Goal: Contribute content

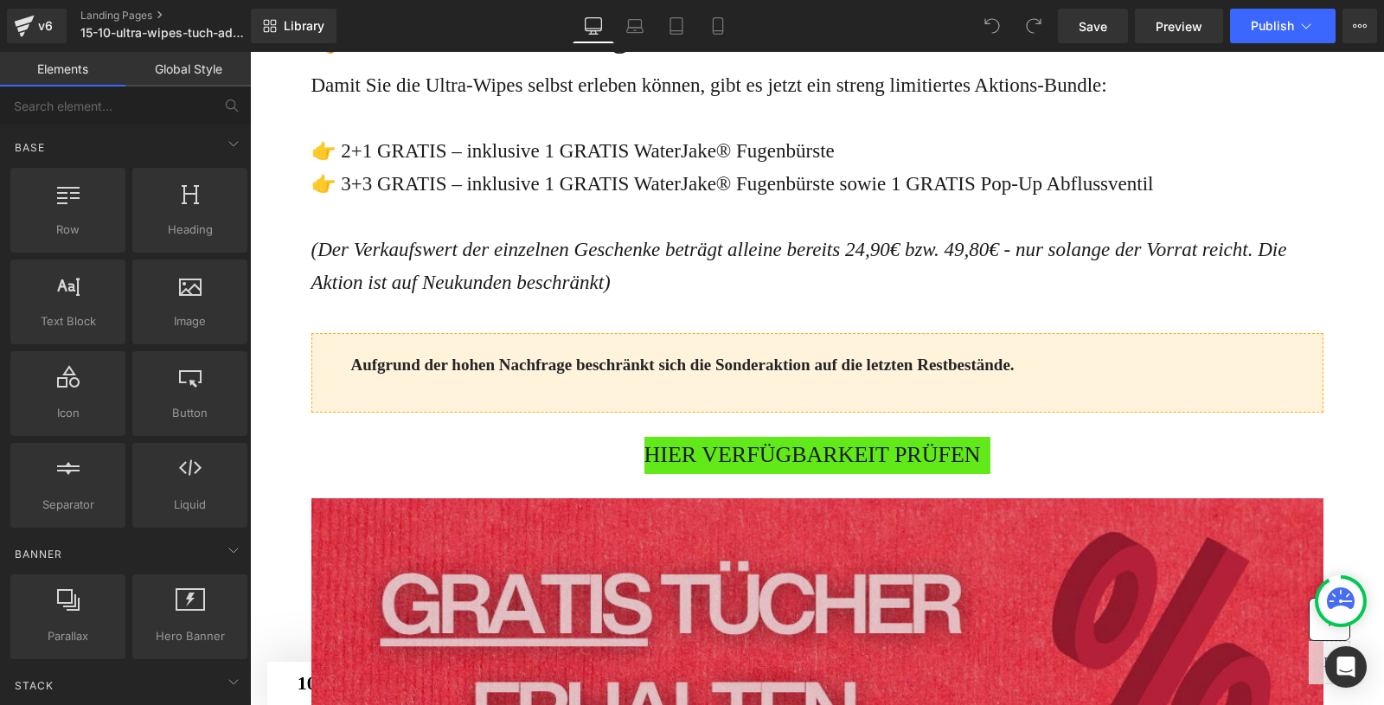
scroll to position [4653, 0]
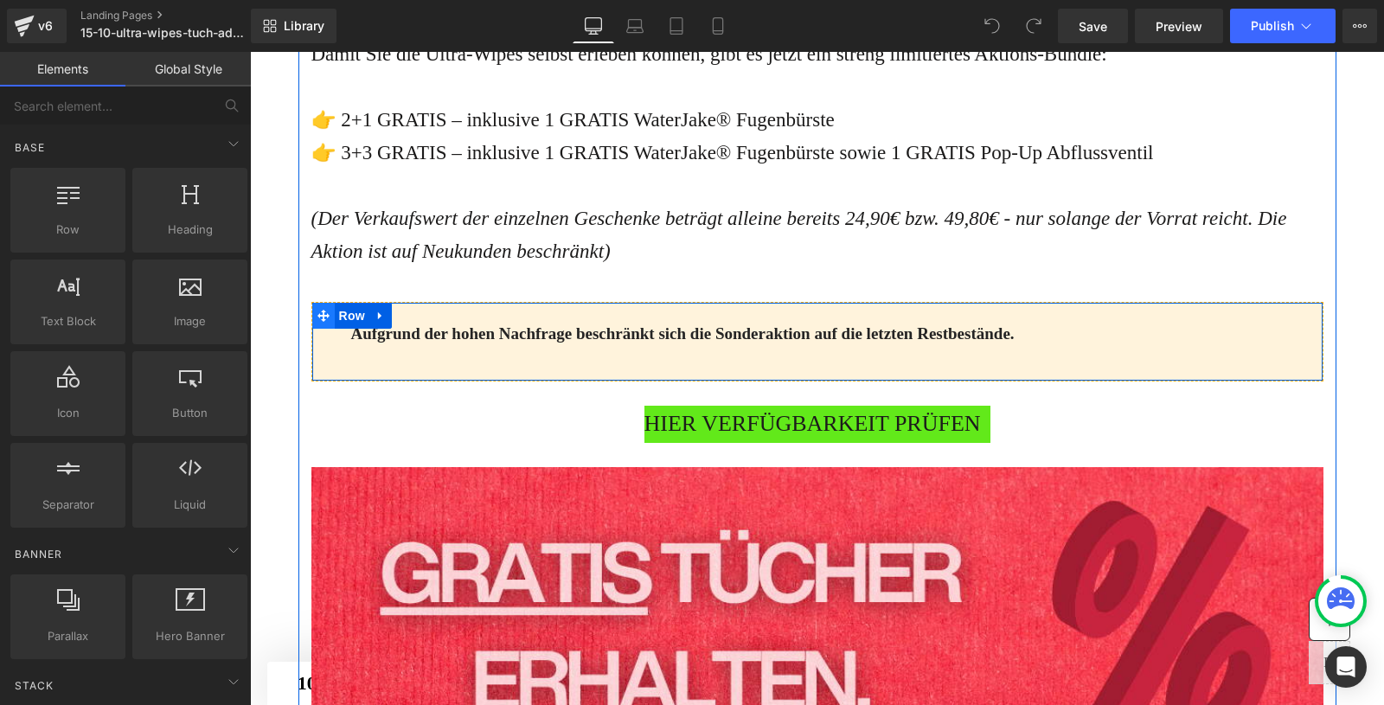
click at [335, 329] on span "Row" at bounding box center [352, 316] width 35 height 26
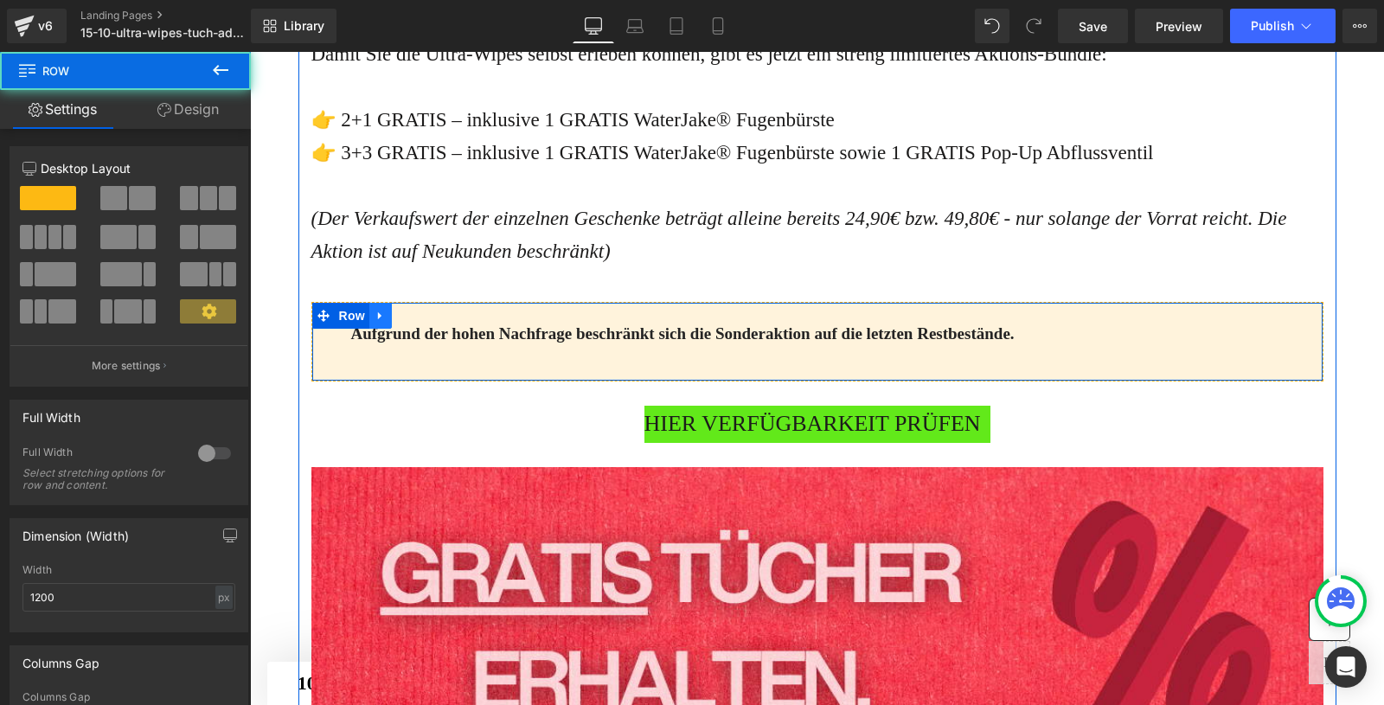
click at [378, 319] on icon at bounding box center [379, 315] width 3 height 8
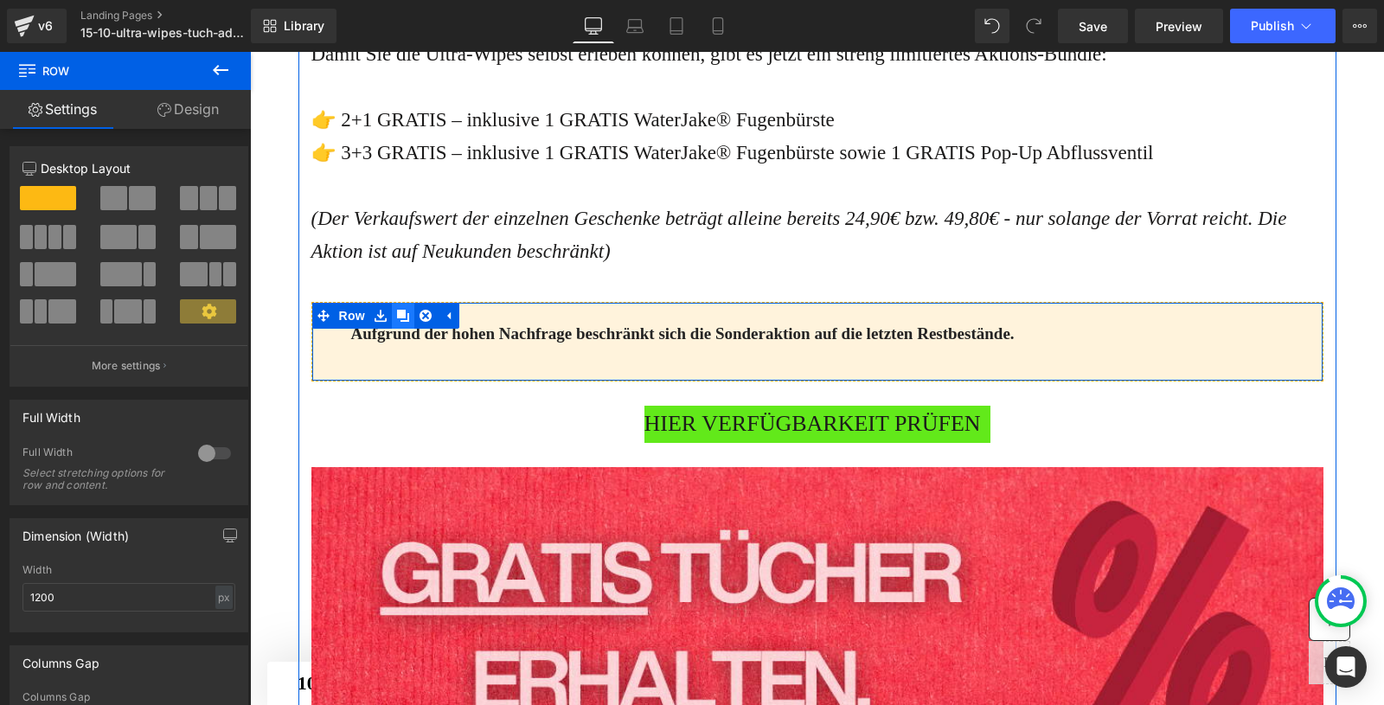
click at [403, 322] on icon at bounding box center [403, 316] width 12 height 12
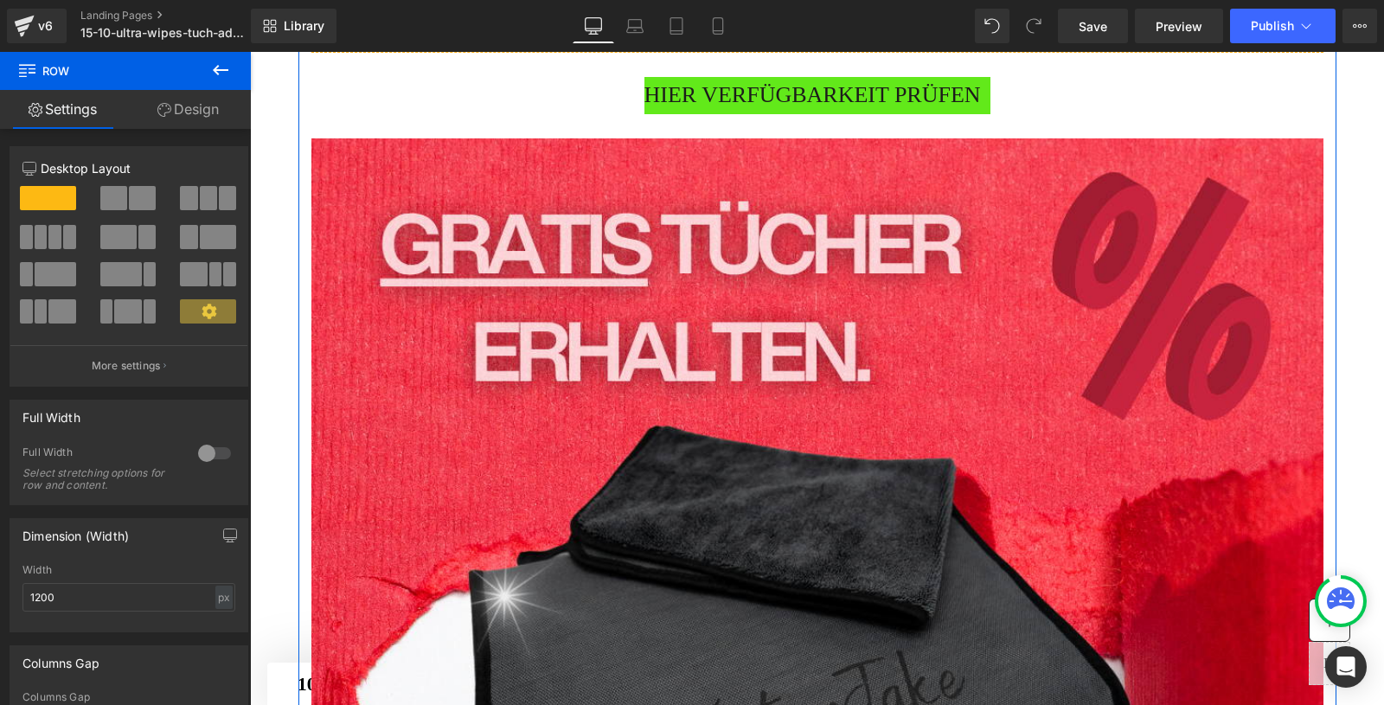
scroll to position [5071, 0]
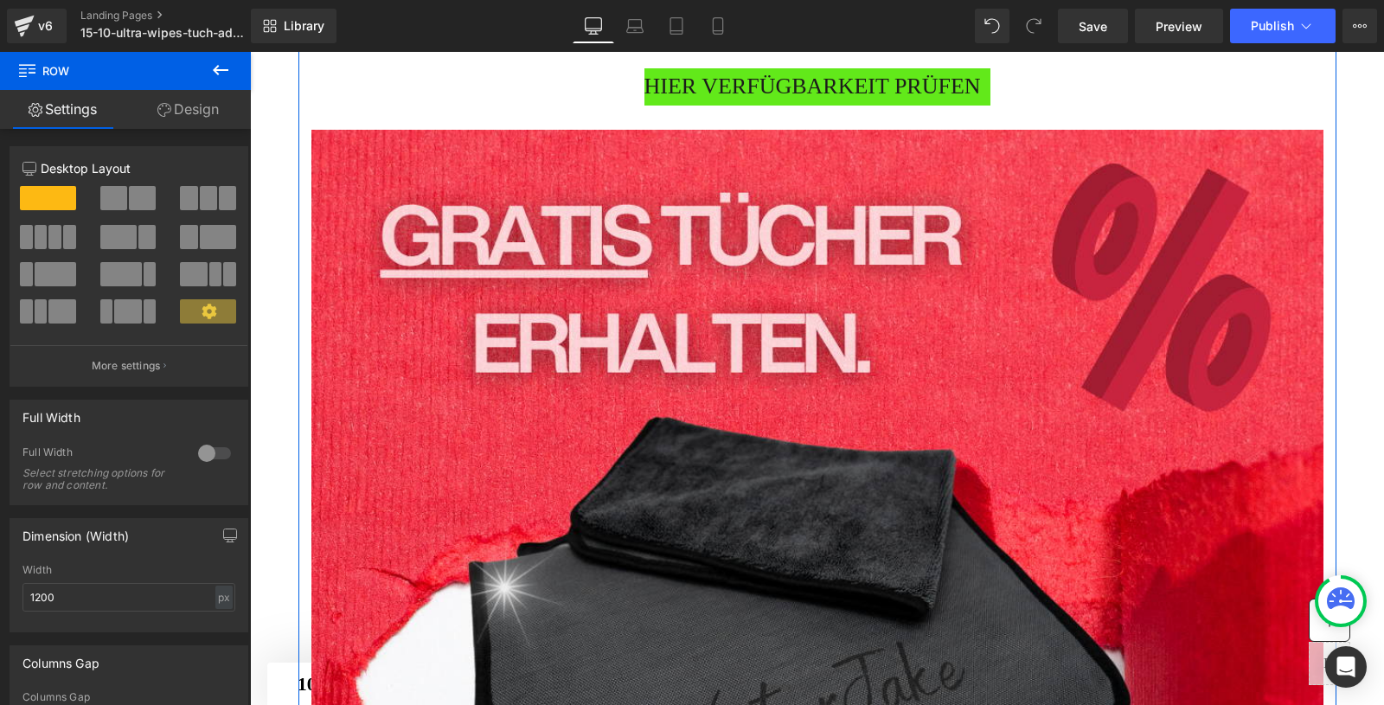
click at [844, 106] on span "HIER VERFÜGBARKEIT PRÜFEN" at bounding box center [813, 86] width 337 height 37
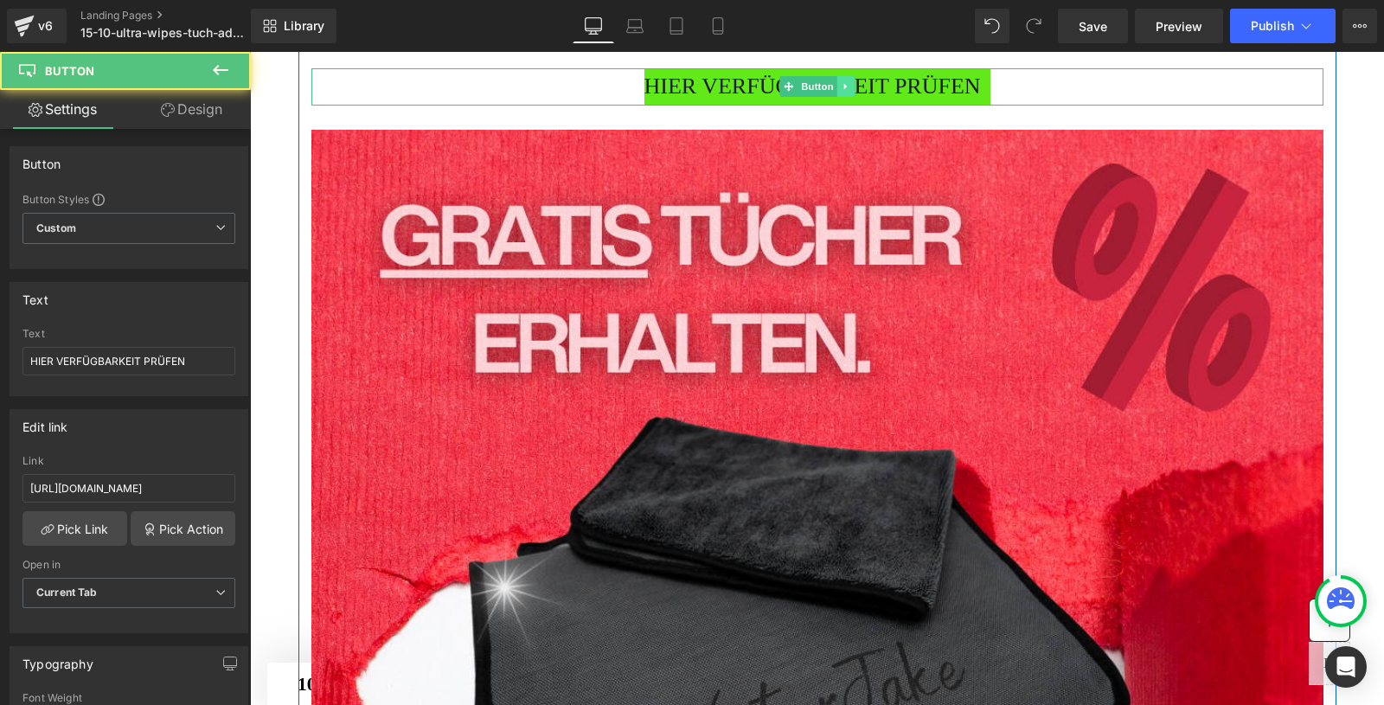
click at [848, 92] on icon at bounding box center [846, 86] width 10 height 10
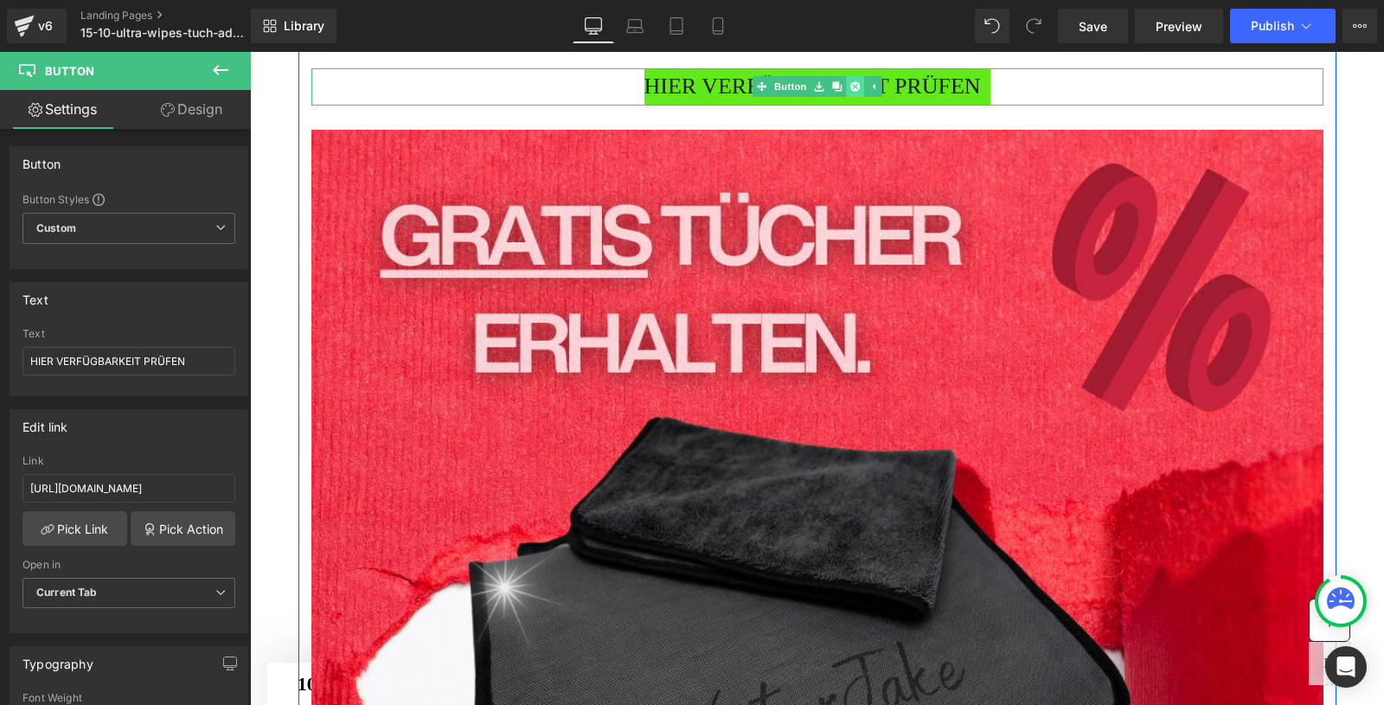
click at [856, 92] on icon at bounding box center [855, 87] width 10 height 10
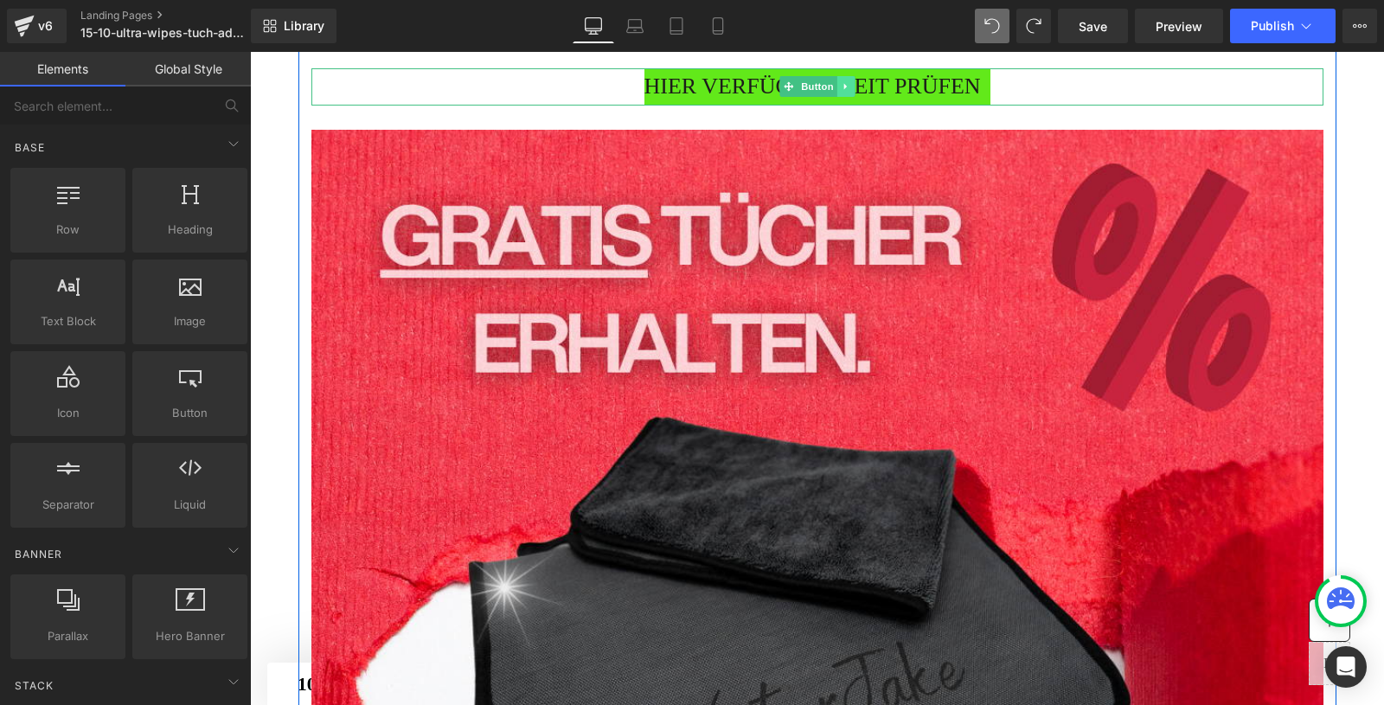
click at [842, 92] on icon at bounding box center [846, 86] width 10 height 10
click at [832, 92] on icon at bounding box center [837, 87] width 10 height 10
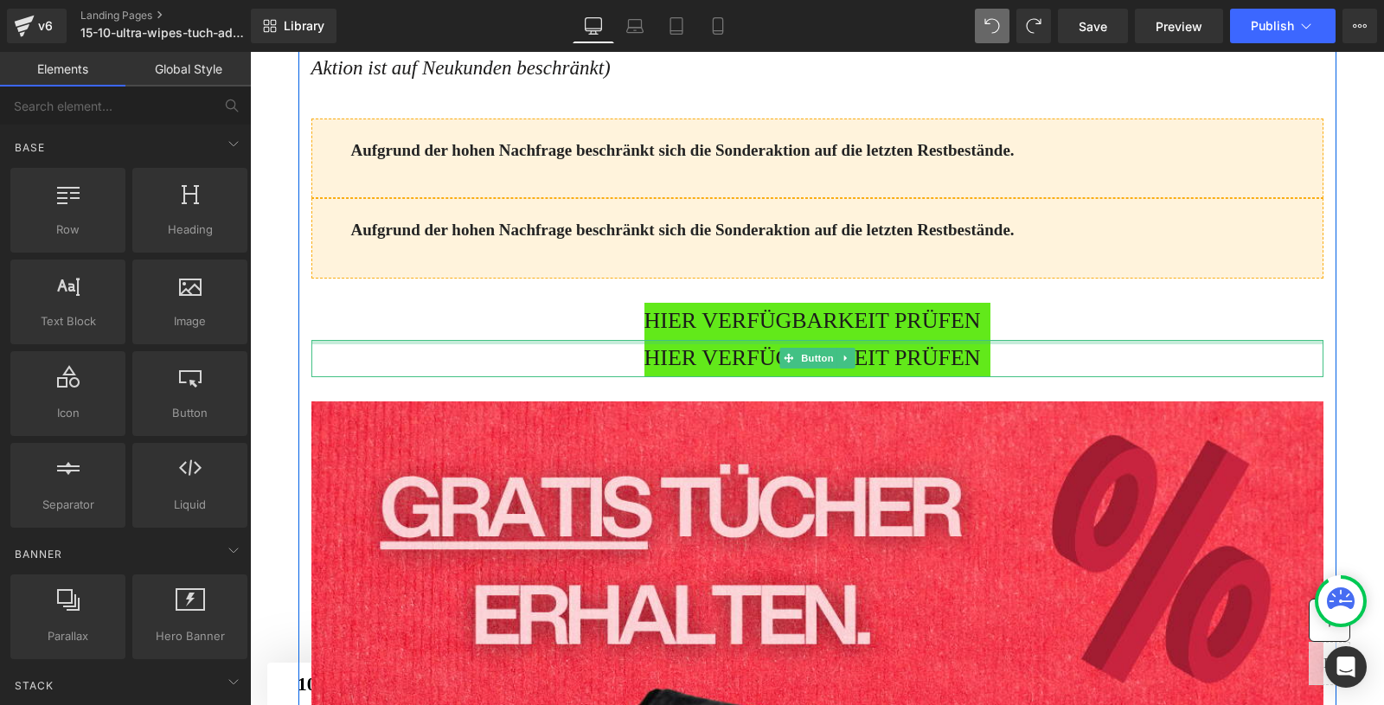
scroll to position [4831, 0]
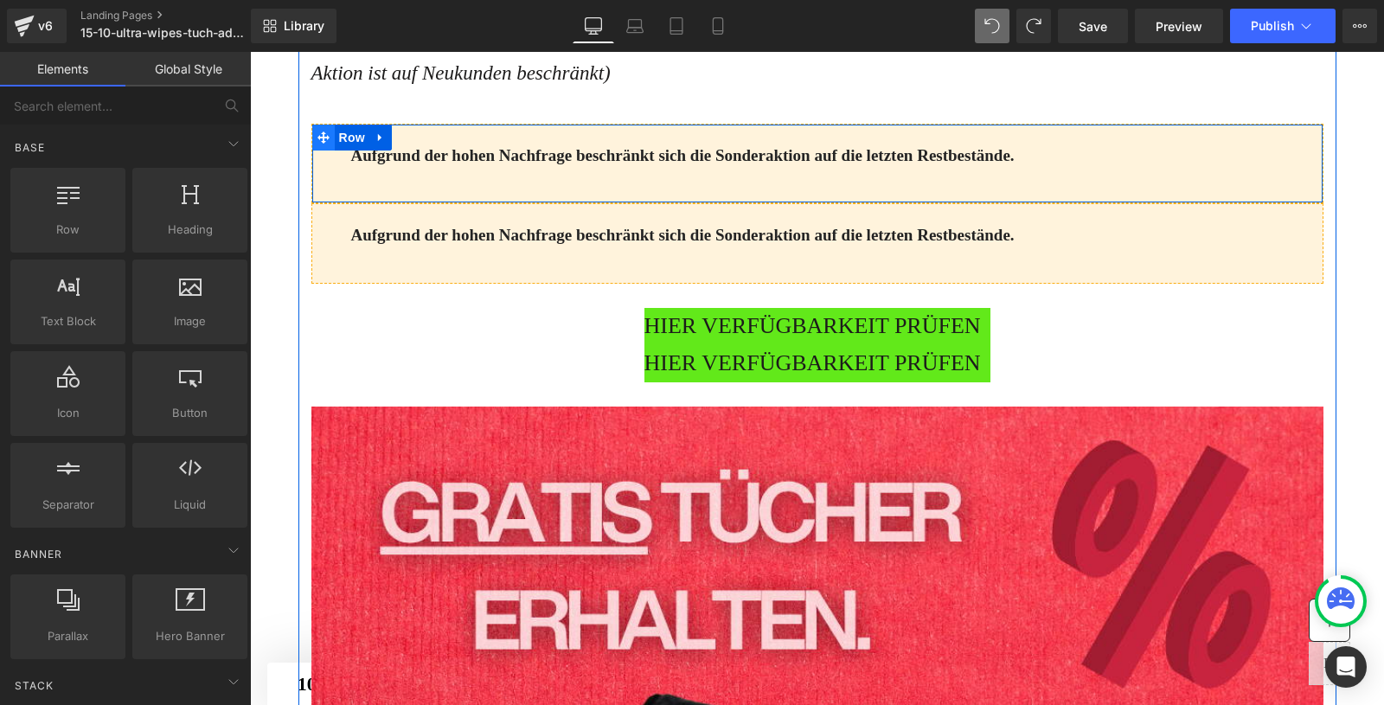
click at [330, 151] on span at bounding box center [323, 138] width 22 height 26
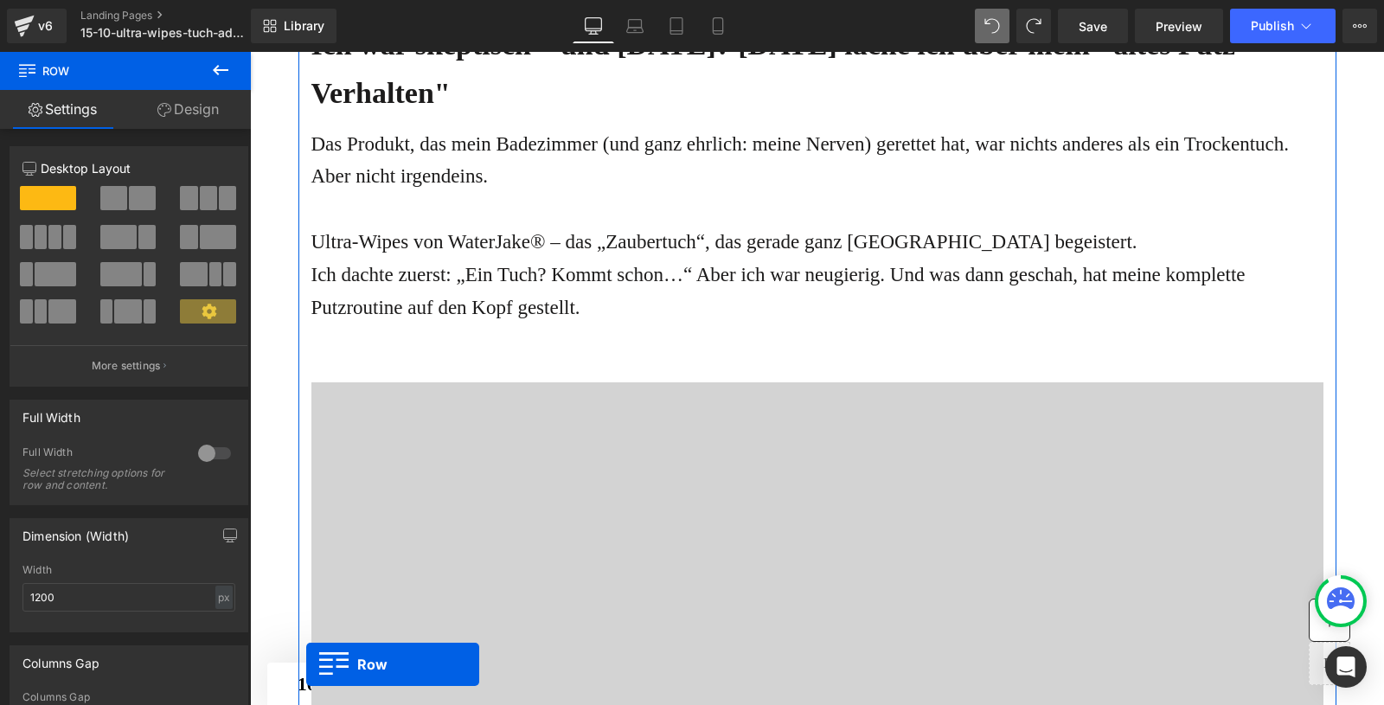
scroll to position [1422, 0]
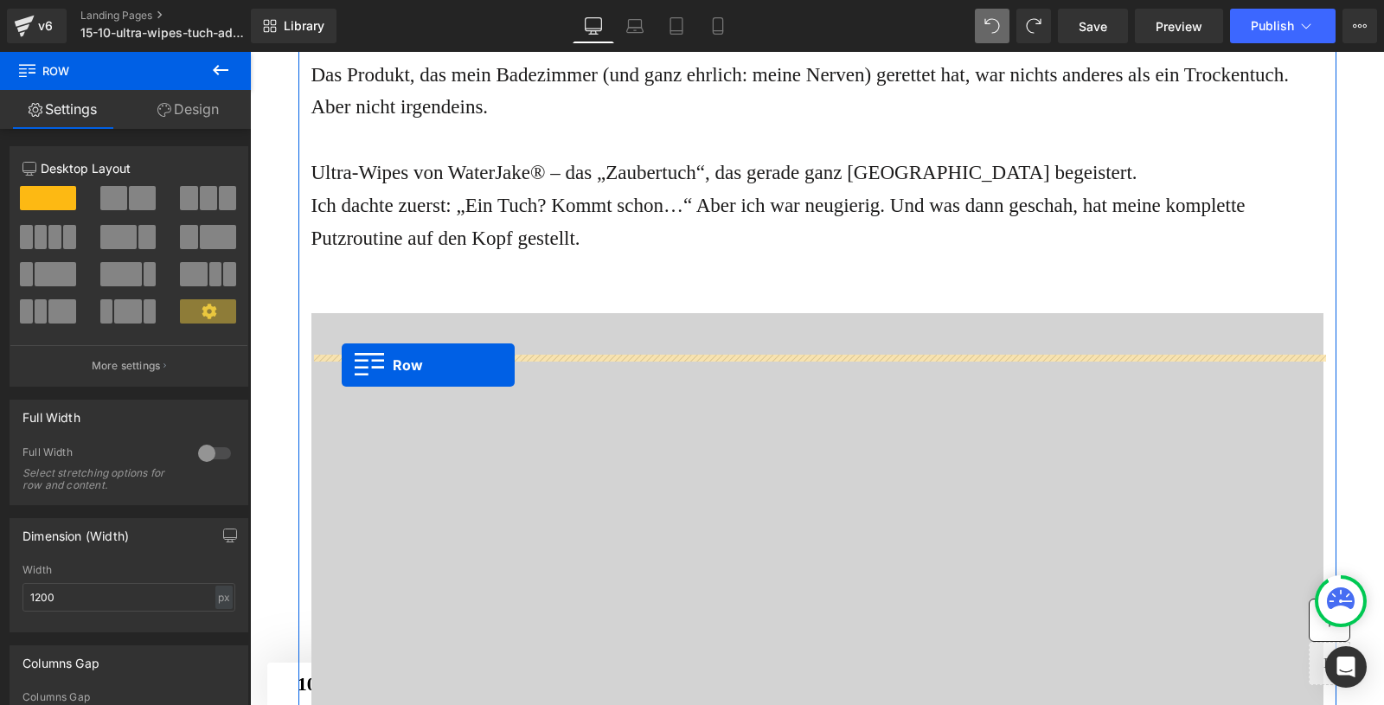
drag, startPoint x: 325, startPoint y: 293, endPoint x: 342, endPoint y: 363, distance: 72.0
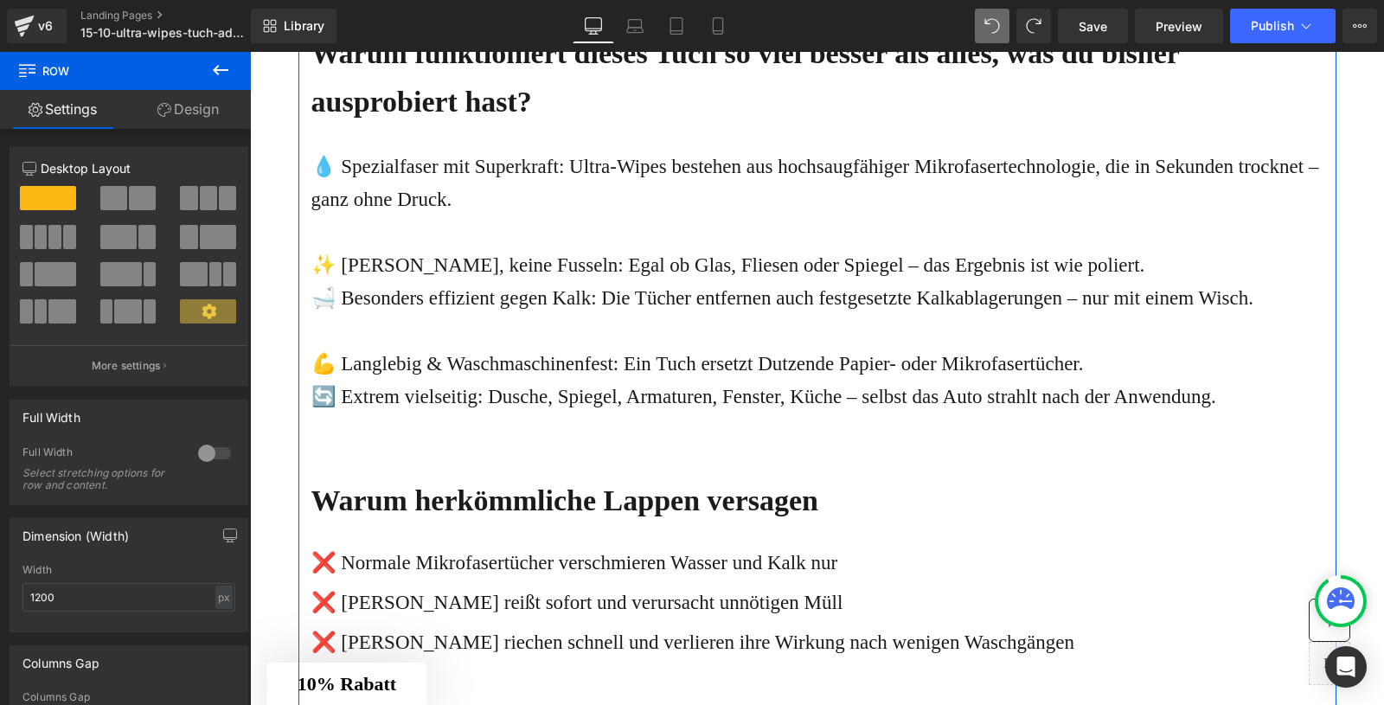
scroll to position [2630, 0]
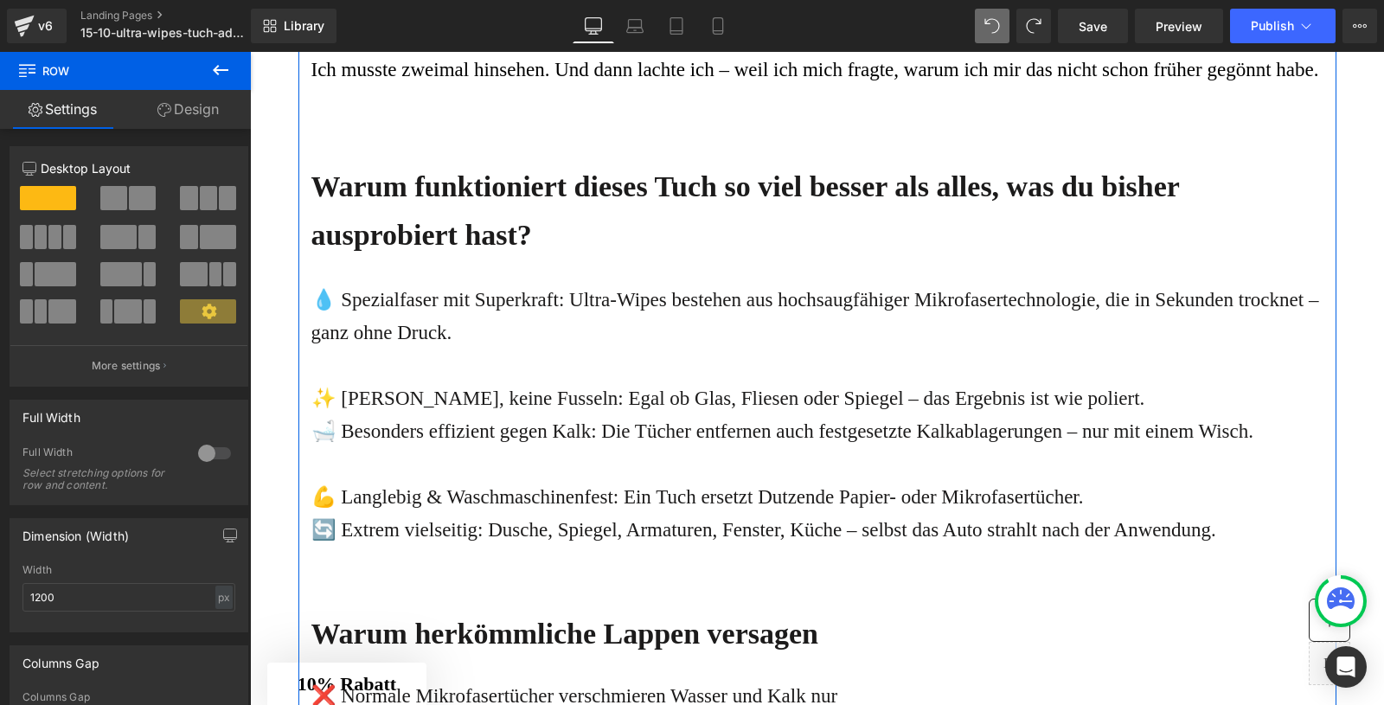
click at [425, 251] on b "Warum funktioniert dieses Tuch so viel besser als alles, was du bisher ausprobi…" at bounding box center [745, 210] width 869 height 80
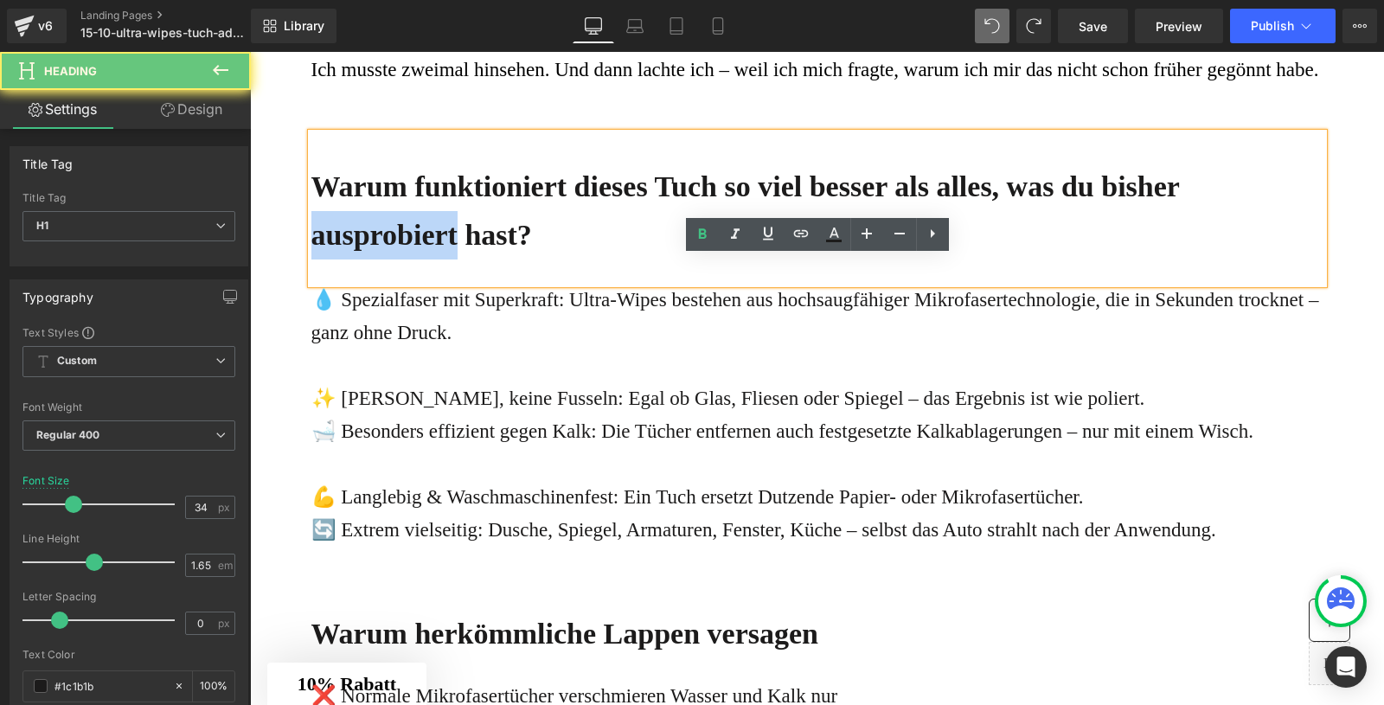
click at [425, 251] on b "Warum funktioniert dieses Tuch so viel besser als alles, was du bisher ausprobi…" at bounding box center [745, 210] width 869 height 80
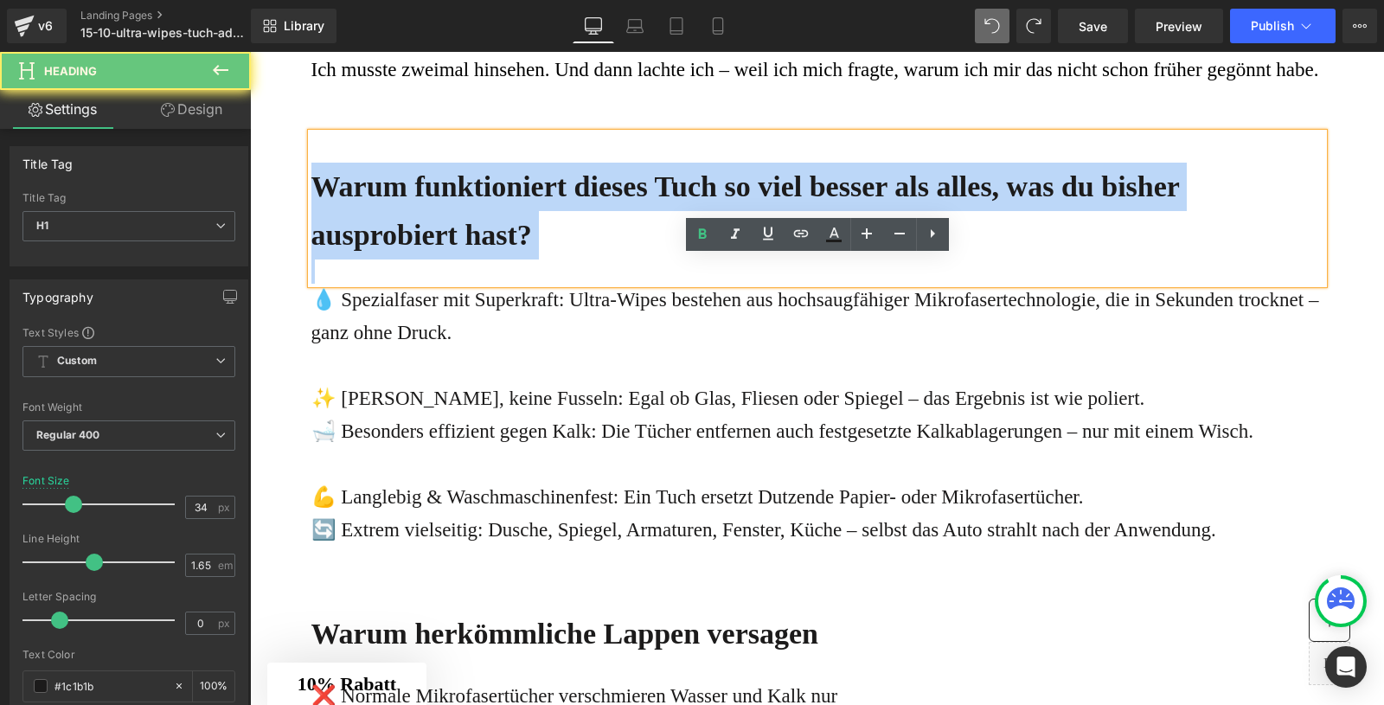
click at [425, 251] on b "Warum funktioniert dieses Tuch so viel besser als alles, was du bisher ausprobi…" at bounding box center [745, 210] width 869 height 80
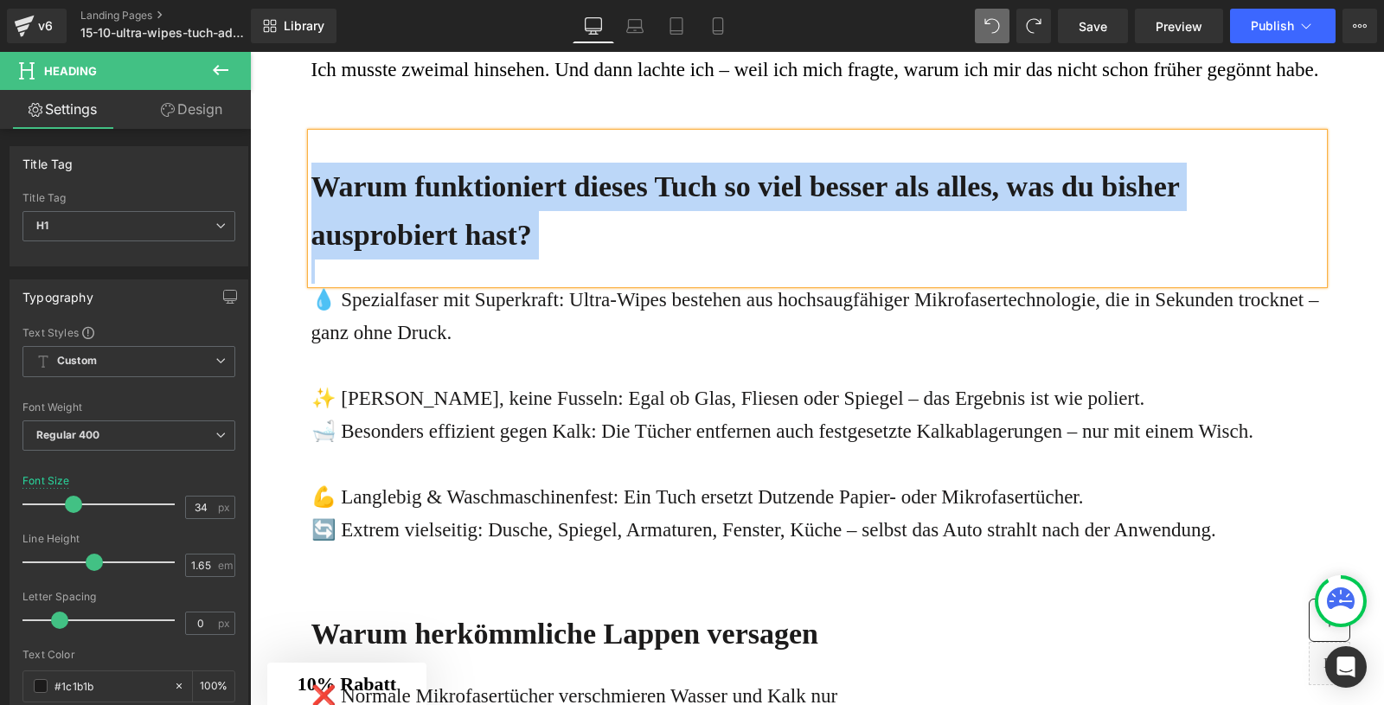
click at [756, 415] on p "✨ [PERSON_NAME], keine Fusseln: Egal ob Glas, Fliesen oder Spiegel – das Ergebn…" at bounding box center [817, 398] width 1012 height 33
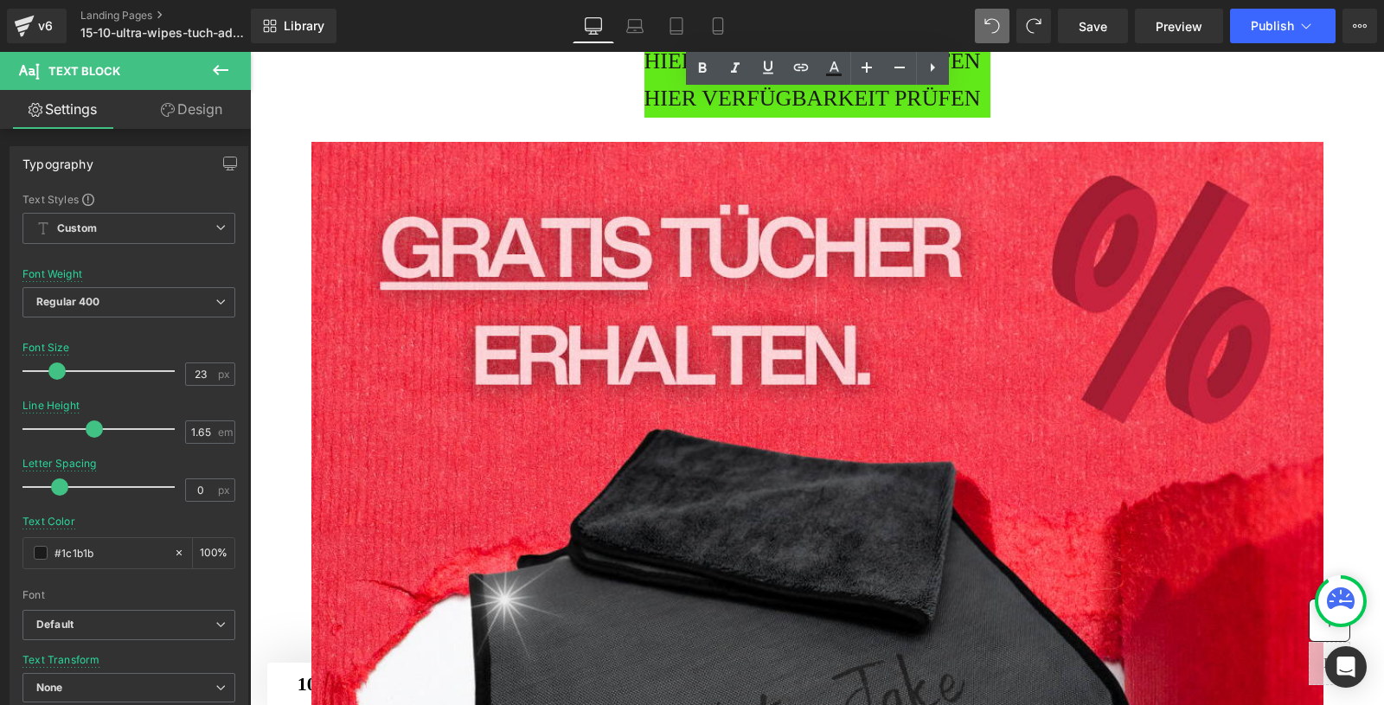
scroll to position [5062, 0]
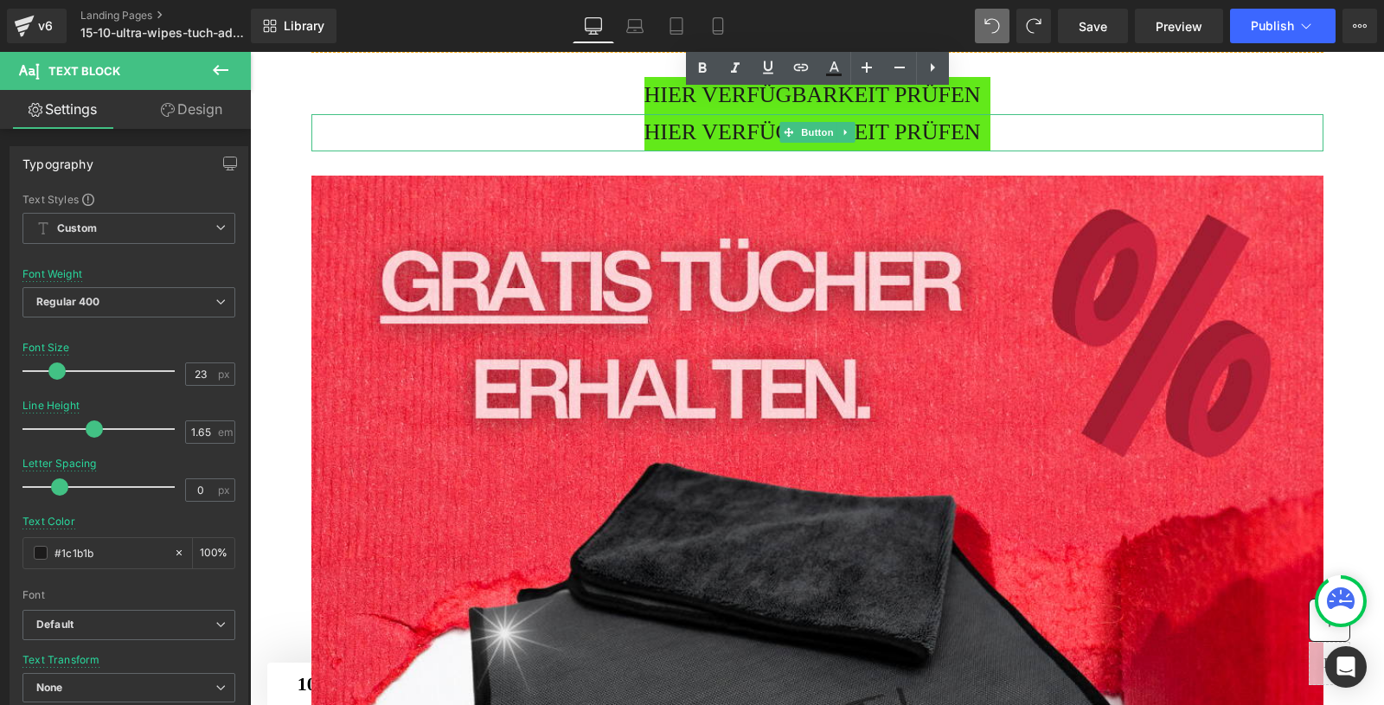
click at [691, 151] on span "HIER VERFÜGBARKEIT PRÜFEN" at bounding box center [813, 132] width 337 height 37
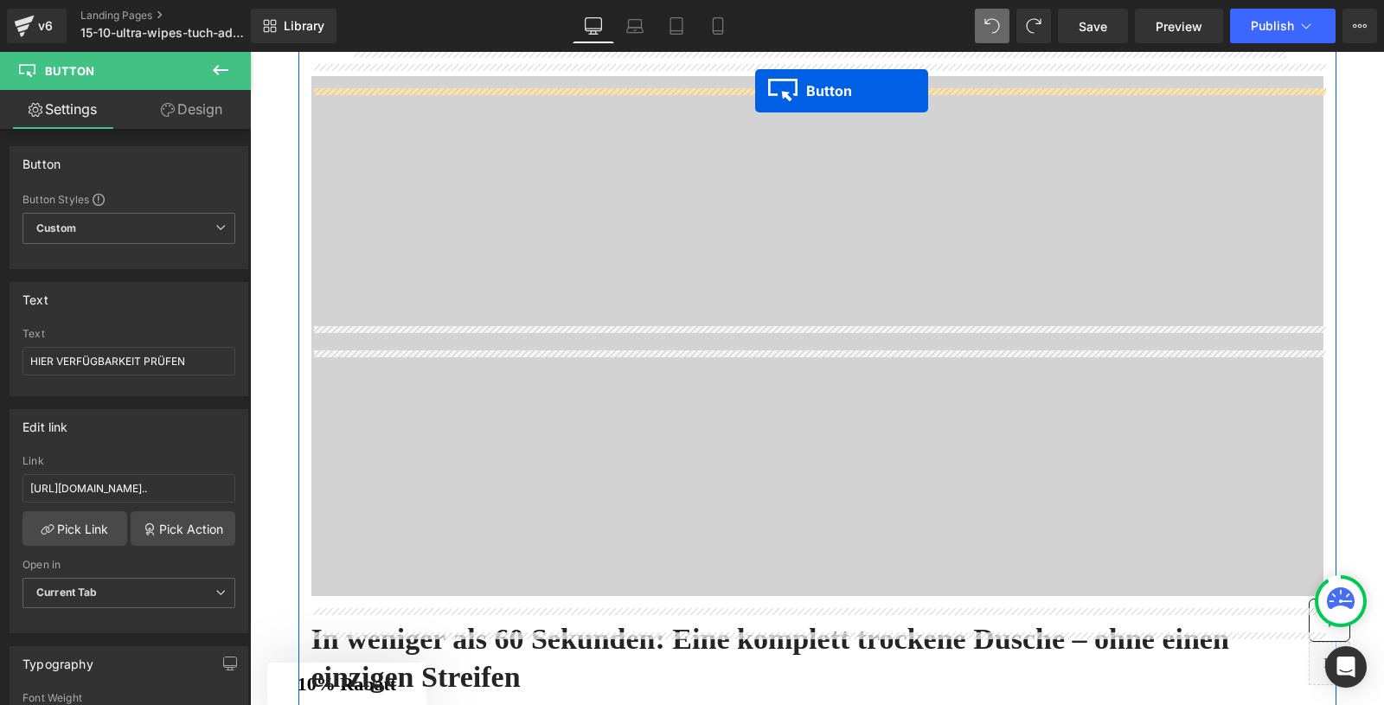
scroll to position [1636, 0]
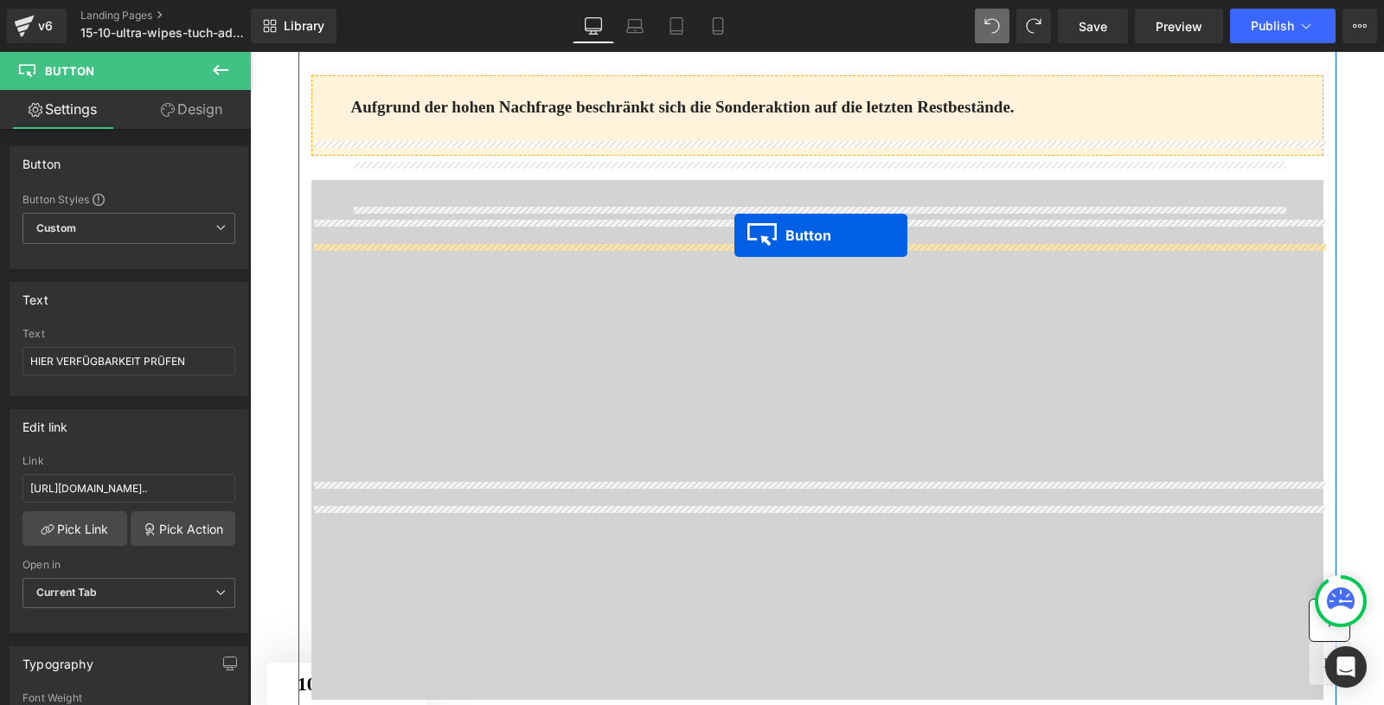
drag, startPoint x: 792, startPoint y: 344, endPoint x: 735, endPoint y: 235, distance: 123.1
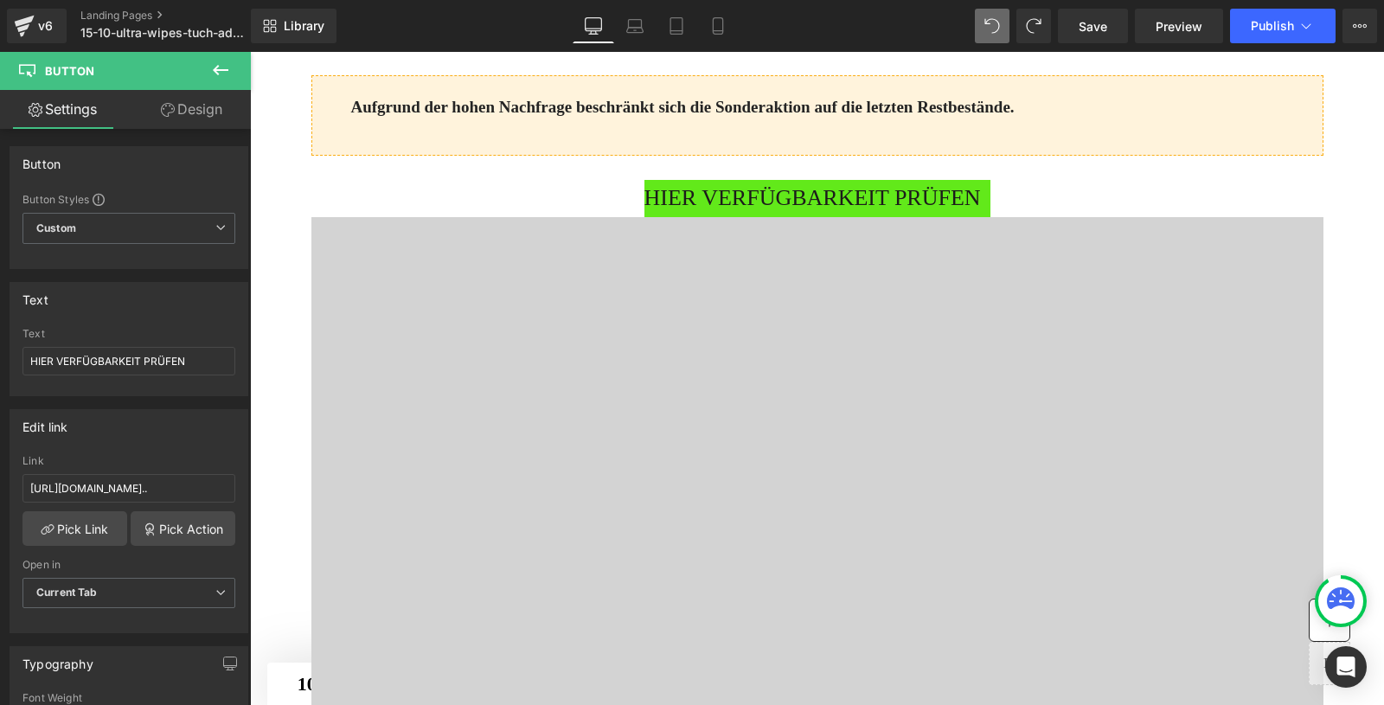
click at [209, 72] on button at bounding box center [220, 71] width 61 height 38
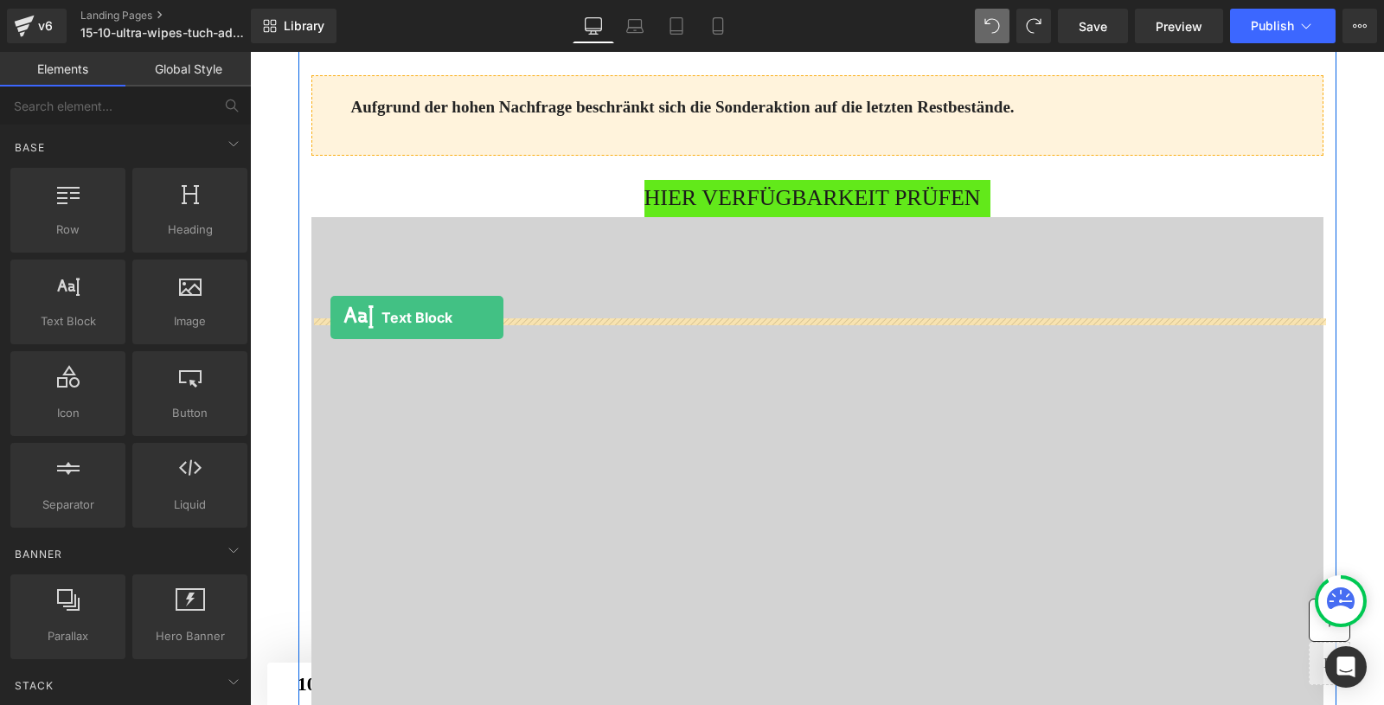
drag, startPoint x: 318, startPoint y: 360, endPoint x: 338, endPoint y: 319, distance: 45.7
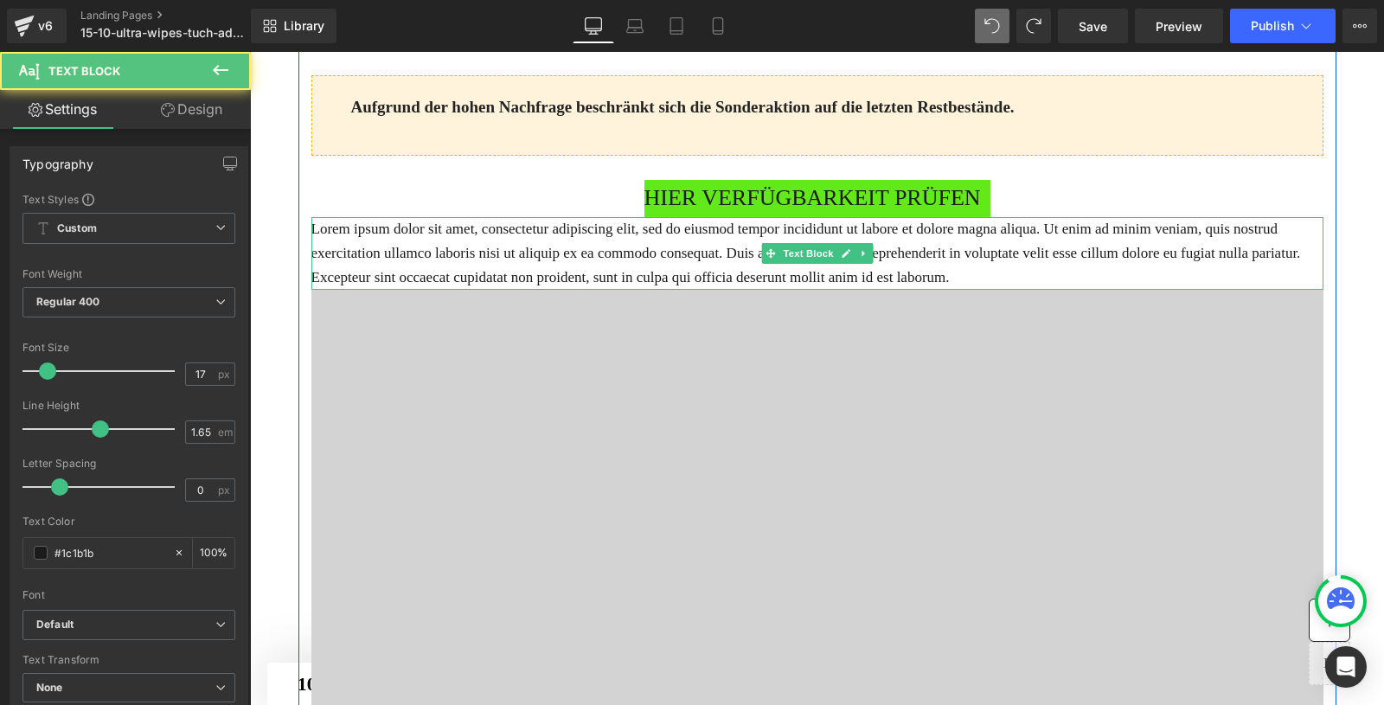
click at [407, 290] on p "Lorem ipsum dolor sit amet, consectetur adipiscing elit, sed do eiusmod tempor …" at bounding box center [817, 253] width 1012 height 73
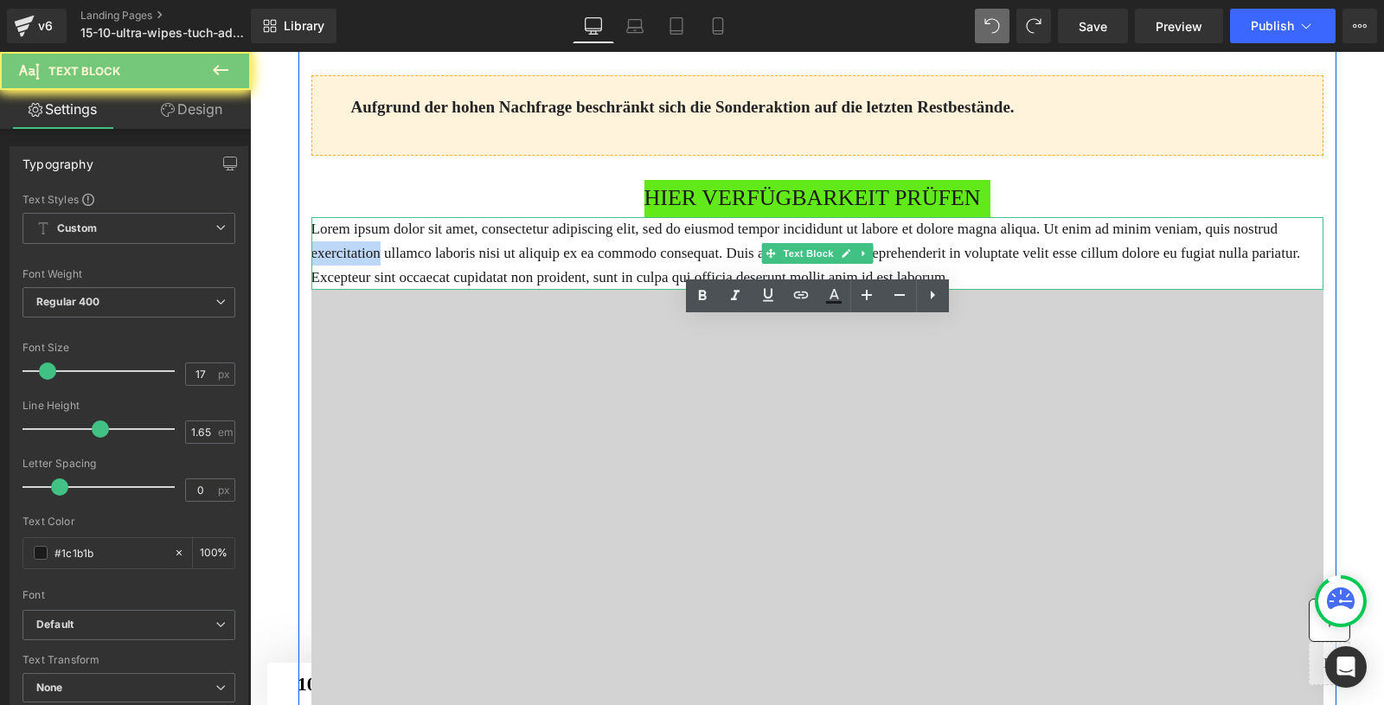
click at [407, 290] on p "Lorem ipsum dolor sit amet, consectetur adipiscing elit, sed do eiusmod tempor …" at bounding box center [817, 253] width 1012 height 73
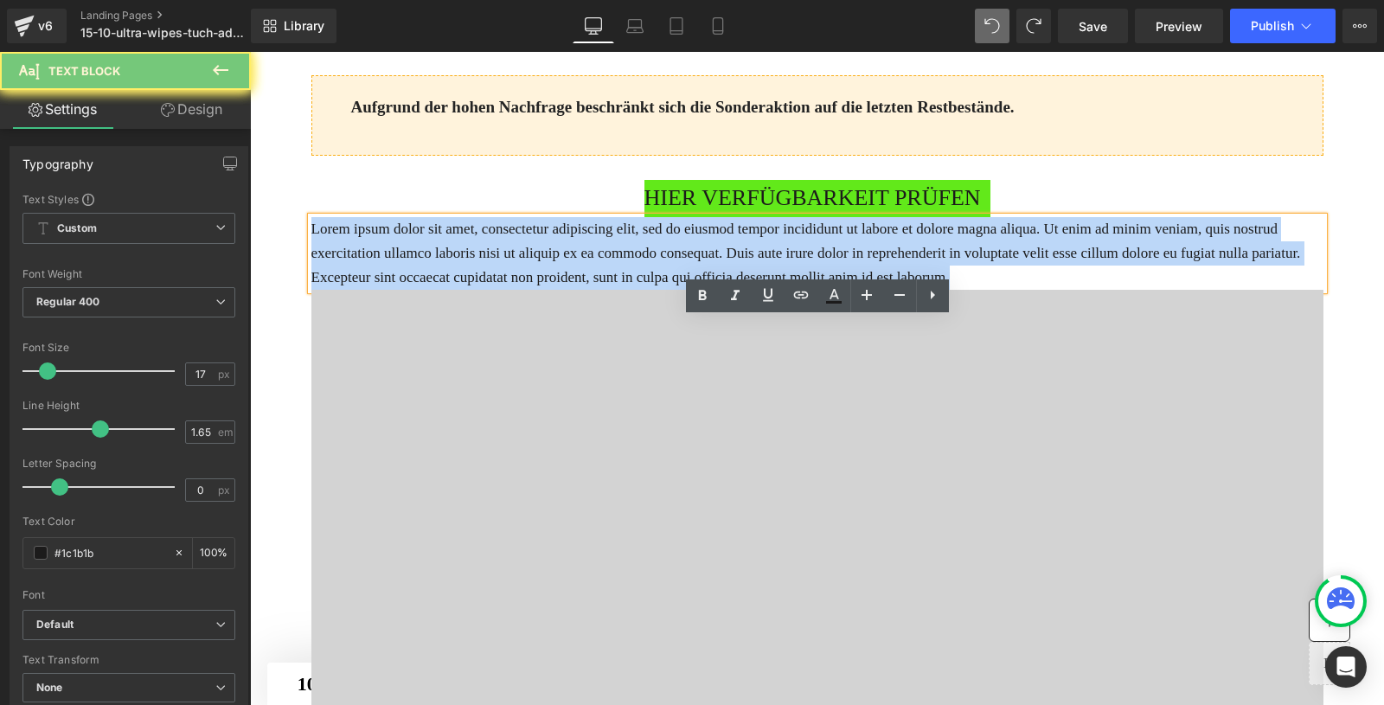
click at [407, 290] on p "Lorem ipsum dolor sit amet, consectetur adipiscing elit, sed do eiusmod tempor …" at bounding box center [817, 253] width 1012 height 73
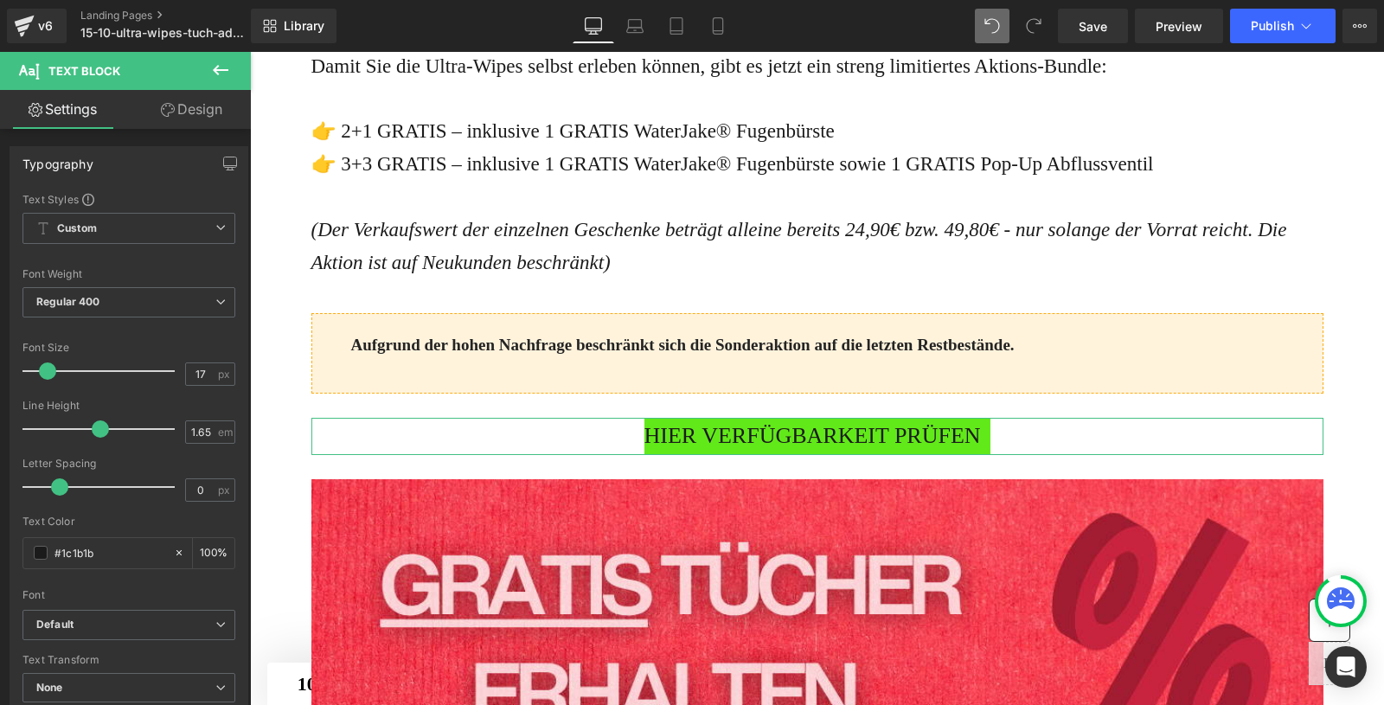
scroll to position [4784, 0]
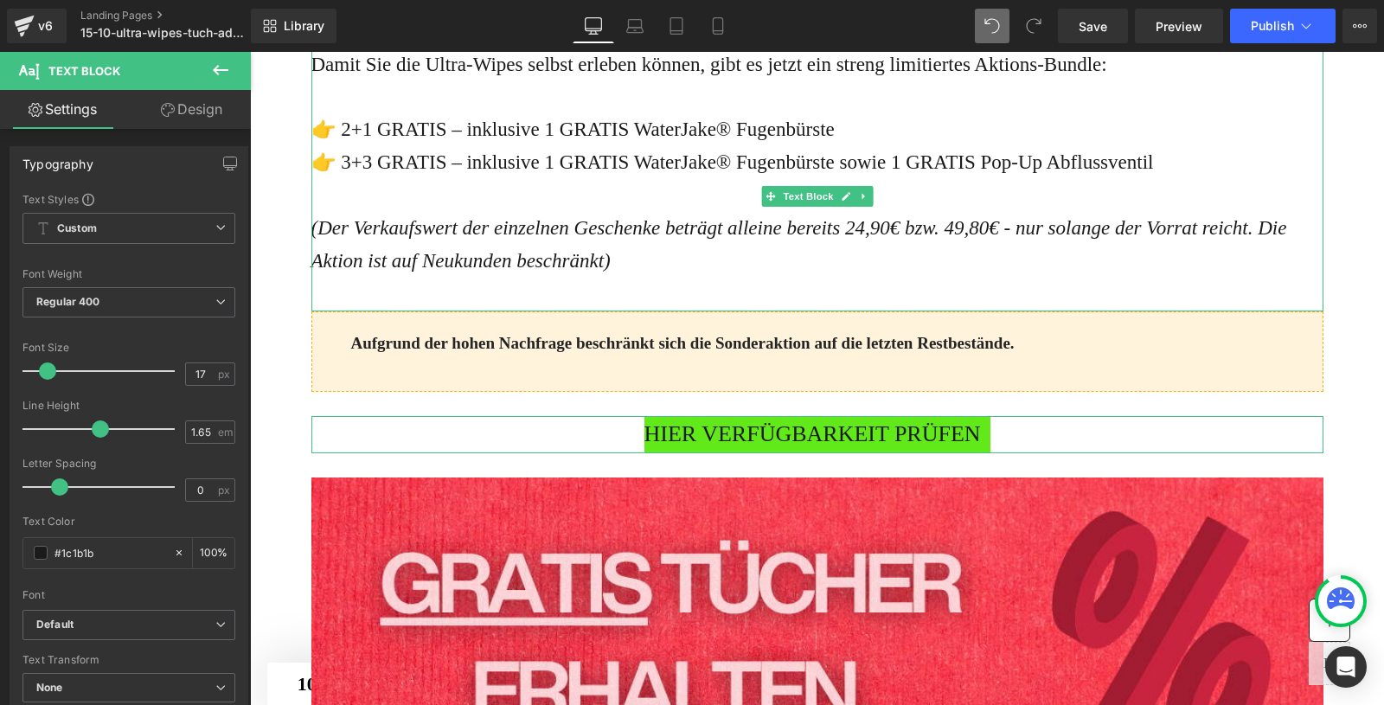
click at [370, 179] on div "👉 3+3 GRATIS – inklusive 1 GRATIS WaterJake® Fugenbürste sowie 1 GRATIS Pop-Up …" at bounding box center [817, 162] width 1012 height 33
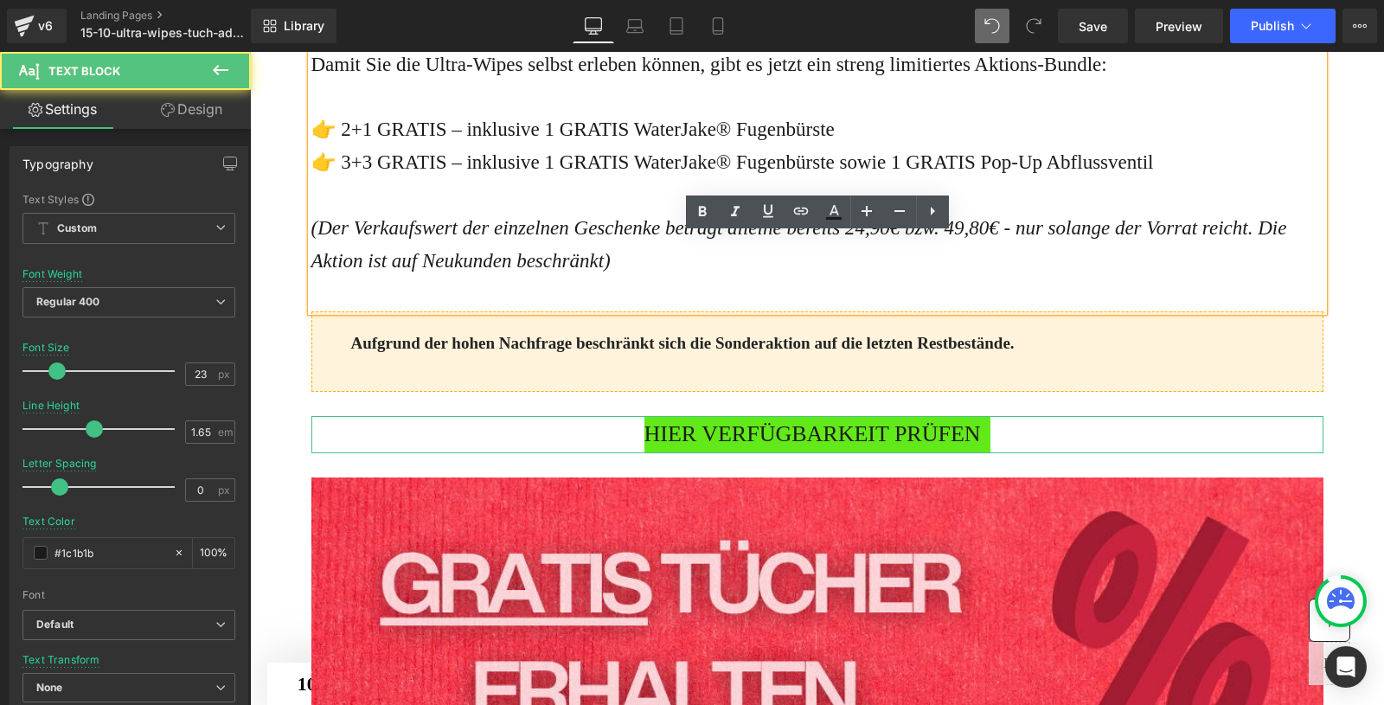
click at [371, 179] on div "👉 3+3 GRATIS – inklusive 1 GRATIS WaterJake® Fugenbürste sowie 1 GRATIS Pop-Up …" at bounding box center [817, 162] width 1012 height 33
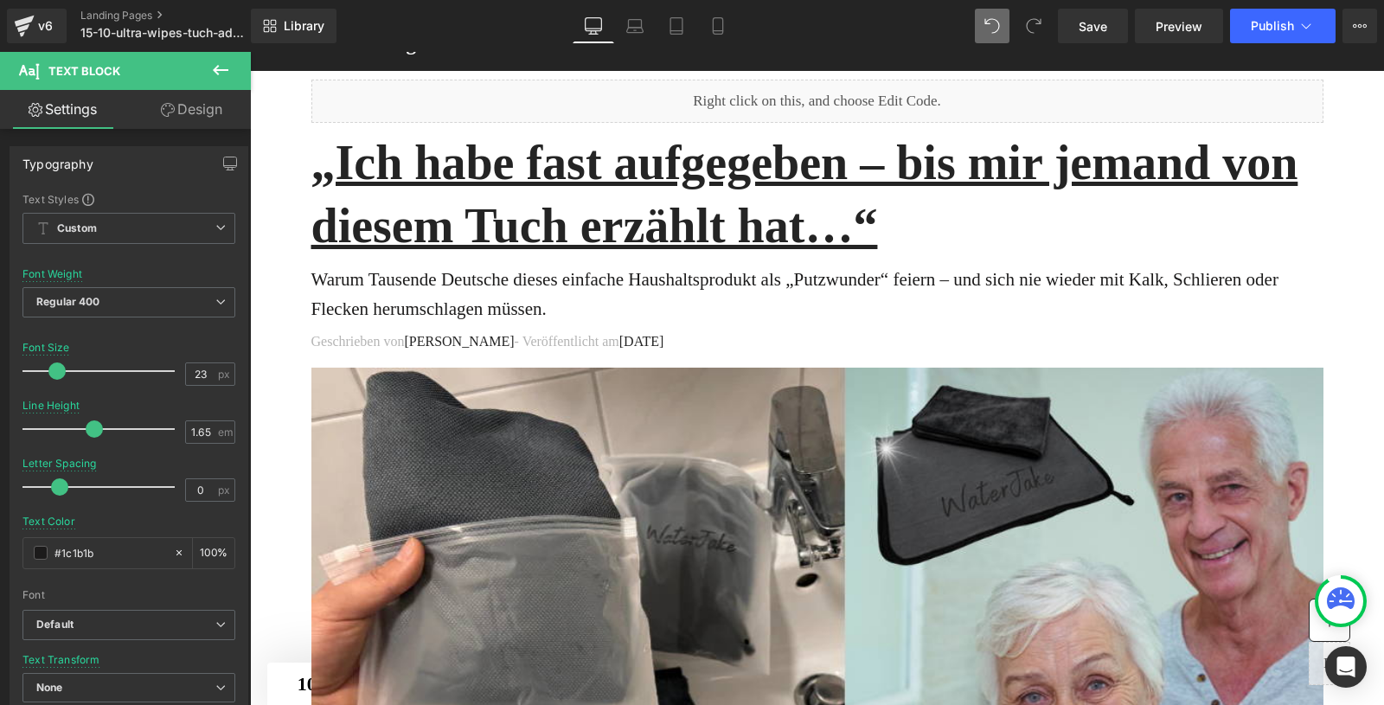
scroll to position [0, 0]
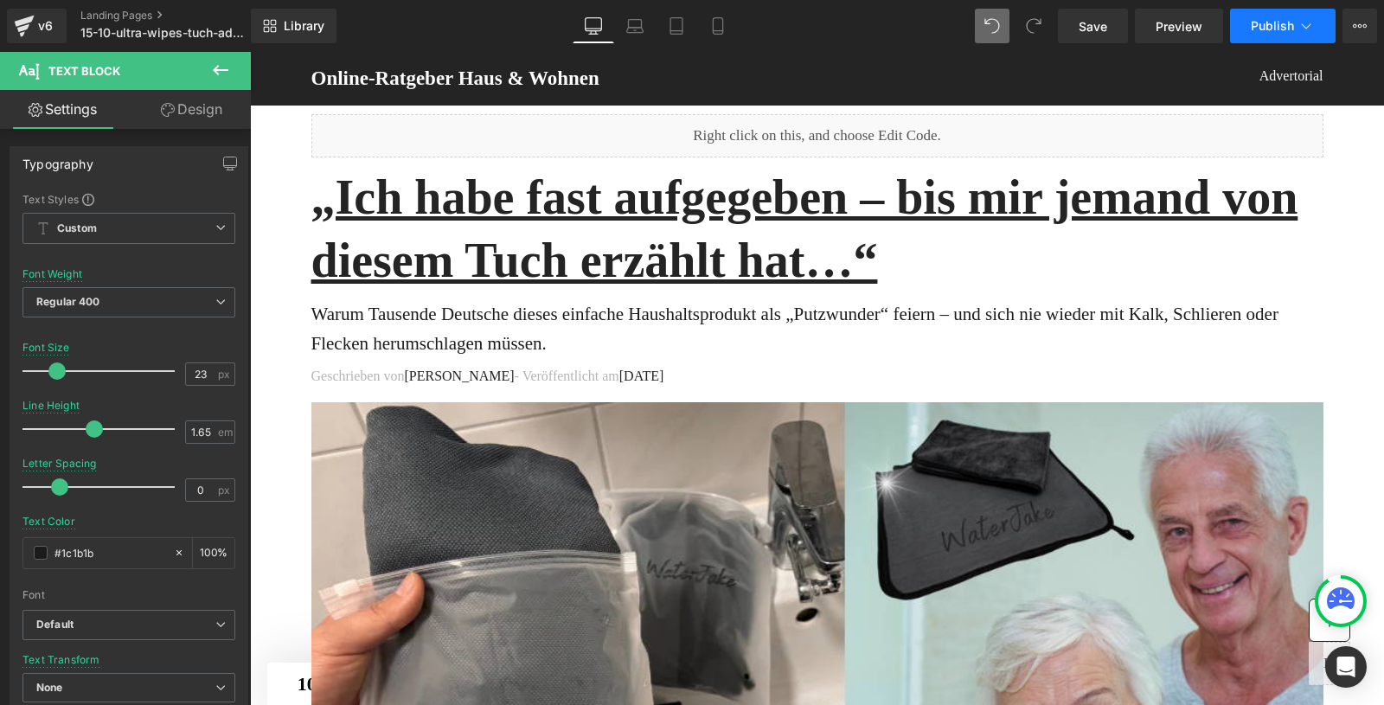
click at [1294, 37] on button "Publish" at bounding box center [1283, 26] width 106 height 35
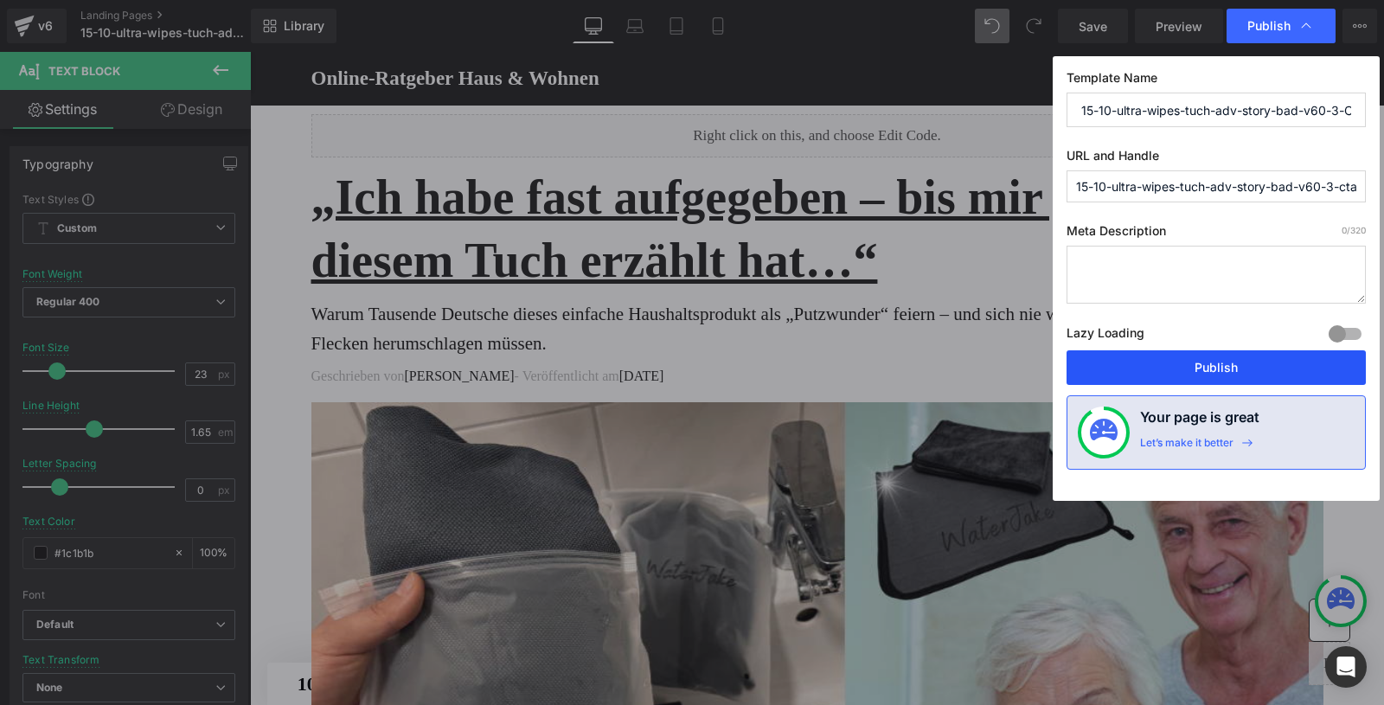
click at [1183, 365] on button "Publish" at bounding box center [1216, 367] width 299 height 35
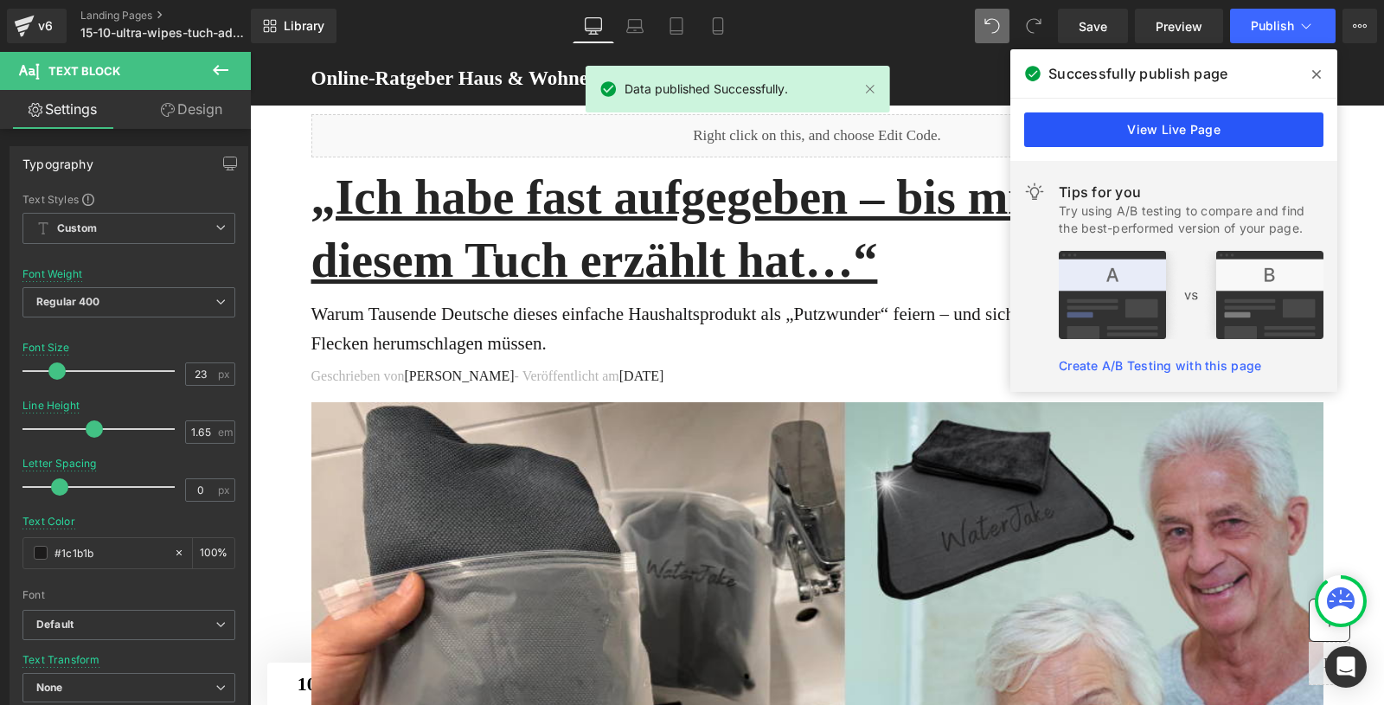
click at [1184, 133] on link "View Live Page" at bounding box center [1173, 129] width 299 height 35
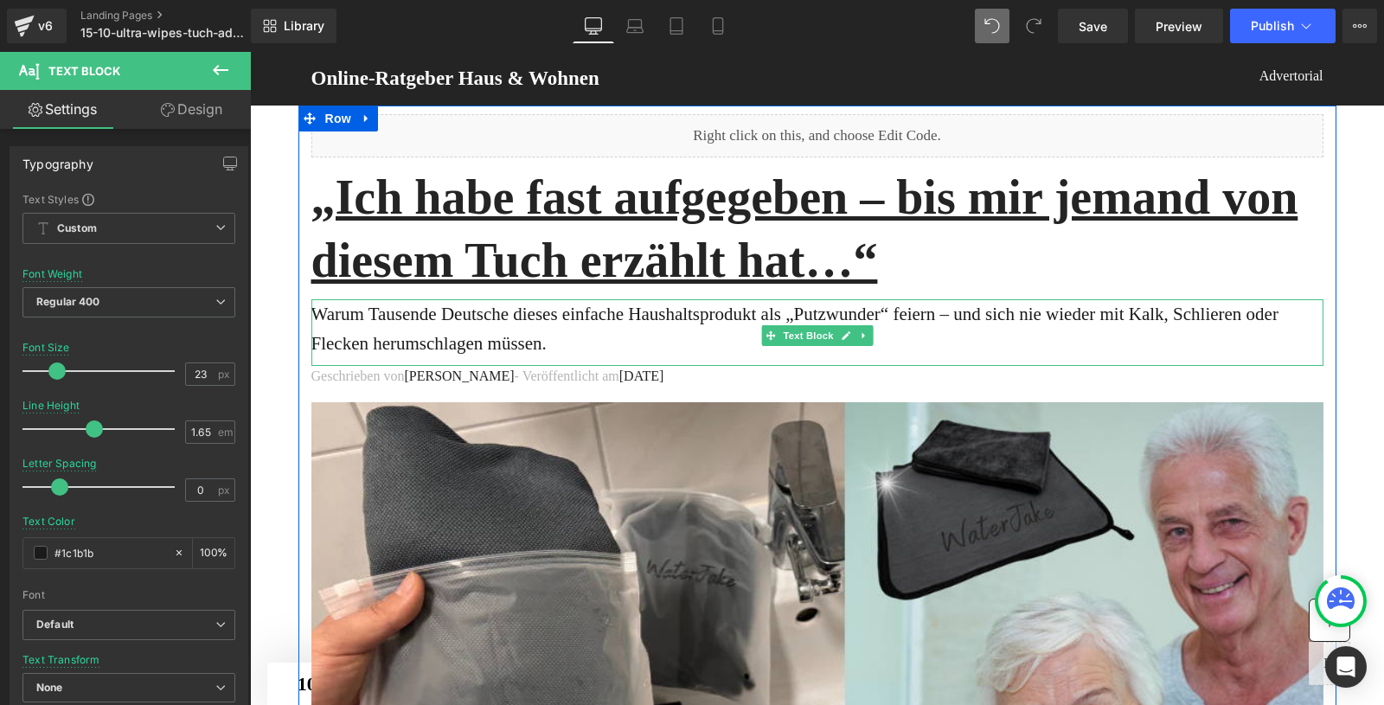
click at [539, 318] on p "Warum Tausende Deutsche dieses einfache Haushaltsprodukt als „Putzwunder“ feier…" at bounding box center [817, 329] width 1012 height 60
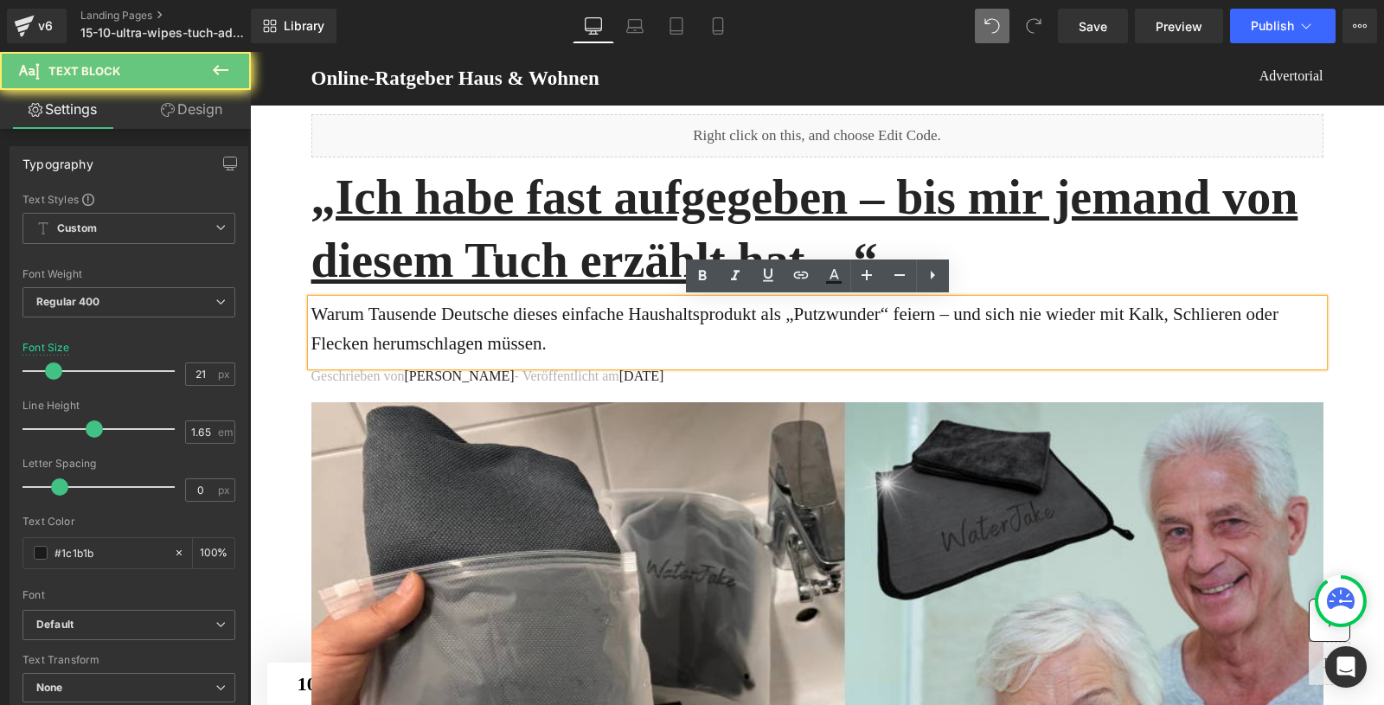
click at [539, 318] on p "Warum Tausende Deutsche dieses einfache Haushaltsprodukt als „Putzwunder“ feier…" at bounding box center [817, 329] width 1012 height 60
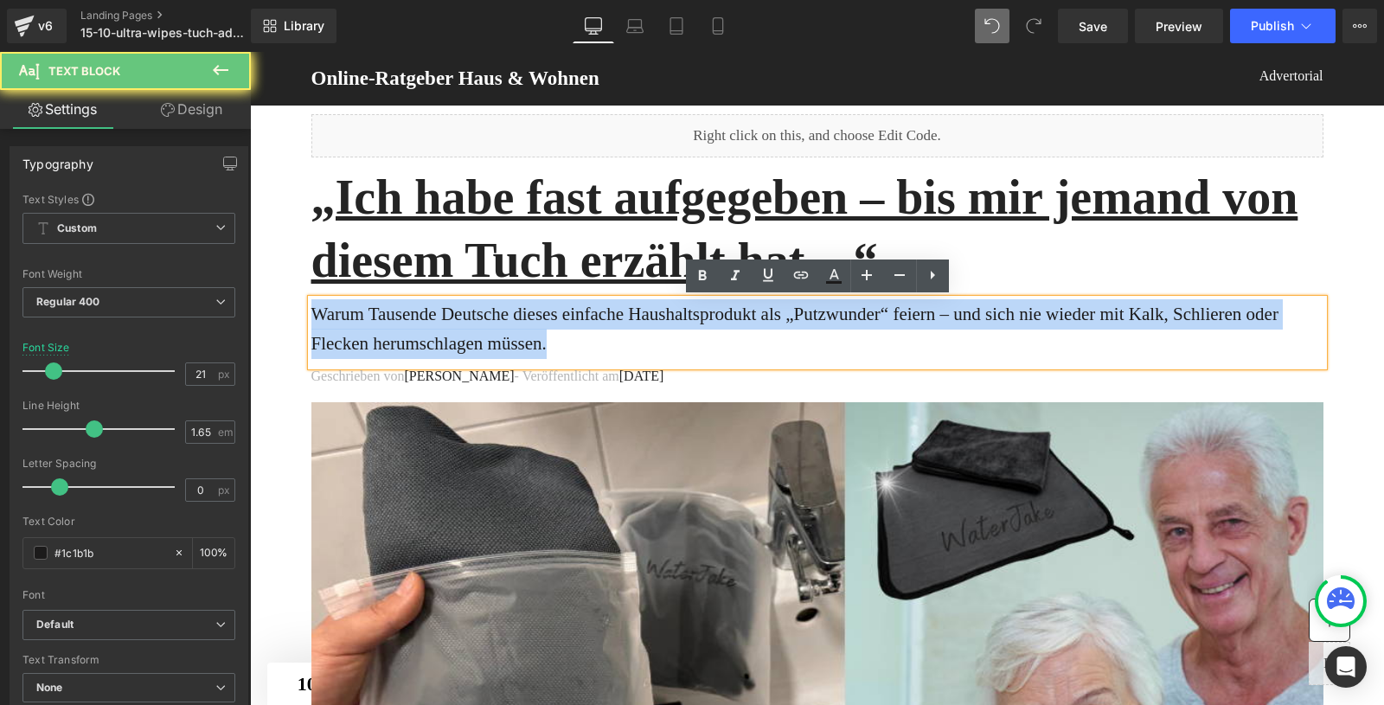
click at [539, 318] on p "Warum Tausende Deutsche dieses einfache Haushaltsprodukt als „Putzwunder“ feier…" at bounding box center [817, 329] width 1012 height 60
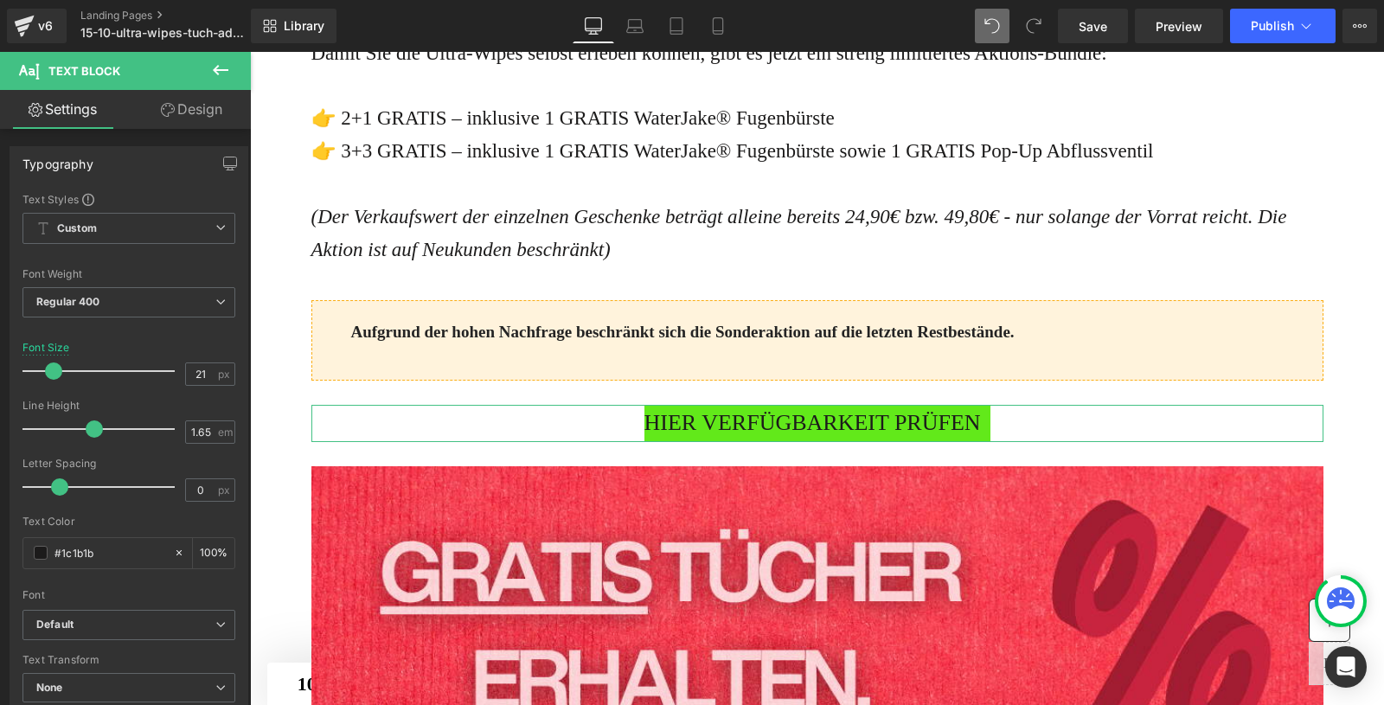
scroll to position [4793, 0]
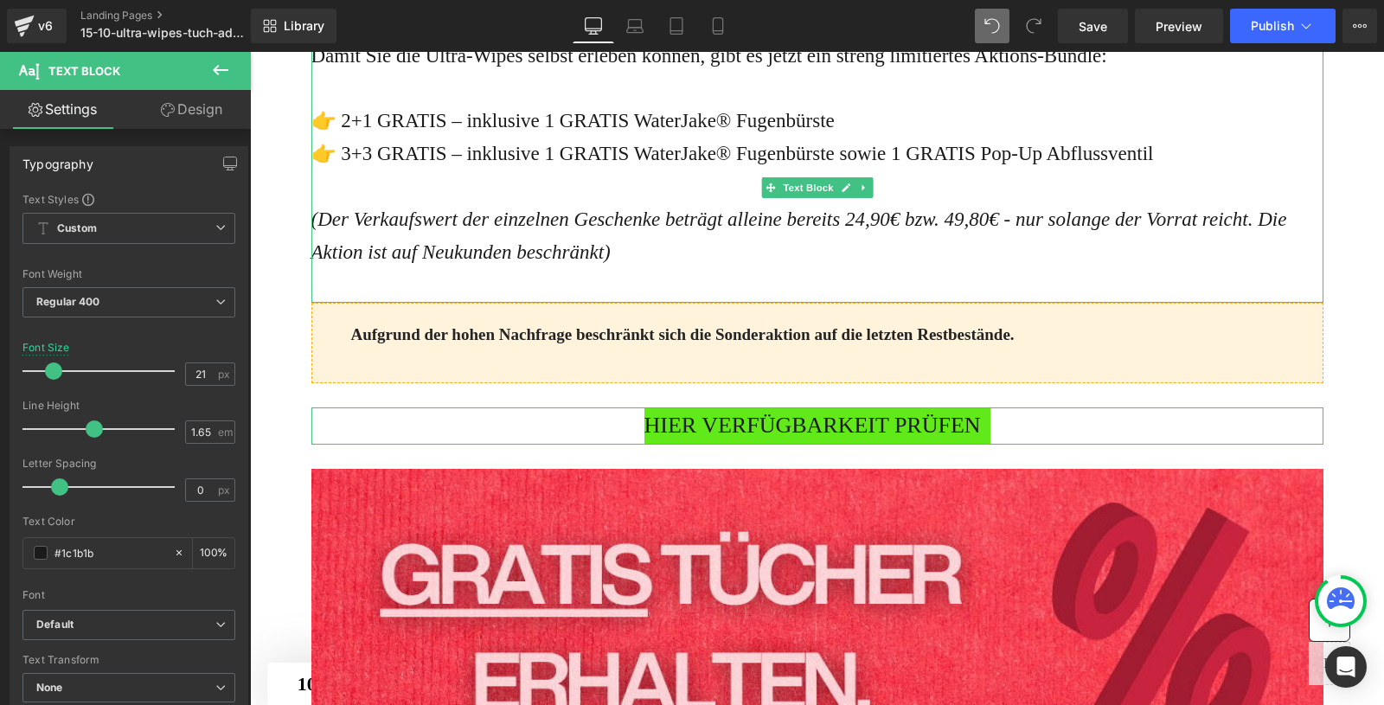
click at [370, 138] on div "👉 2+1 GRATIS – inklusive 1 GRATIS WaterJake® Fugenbürste" at bounding box center [817, 121] width 1012 height 33
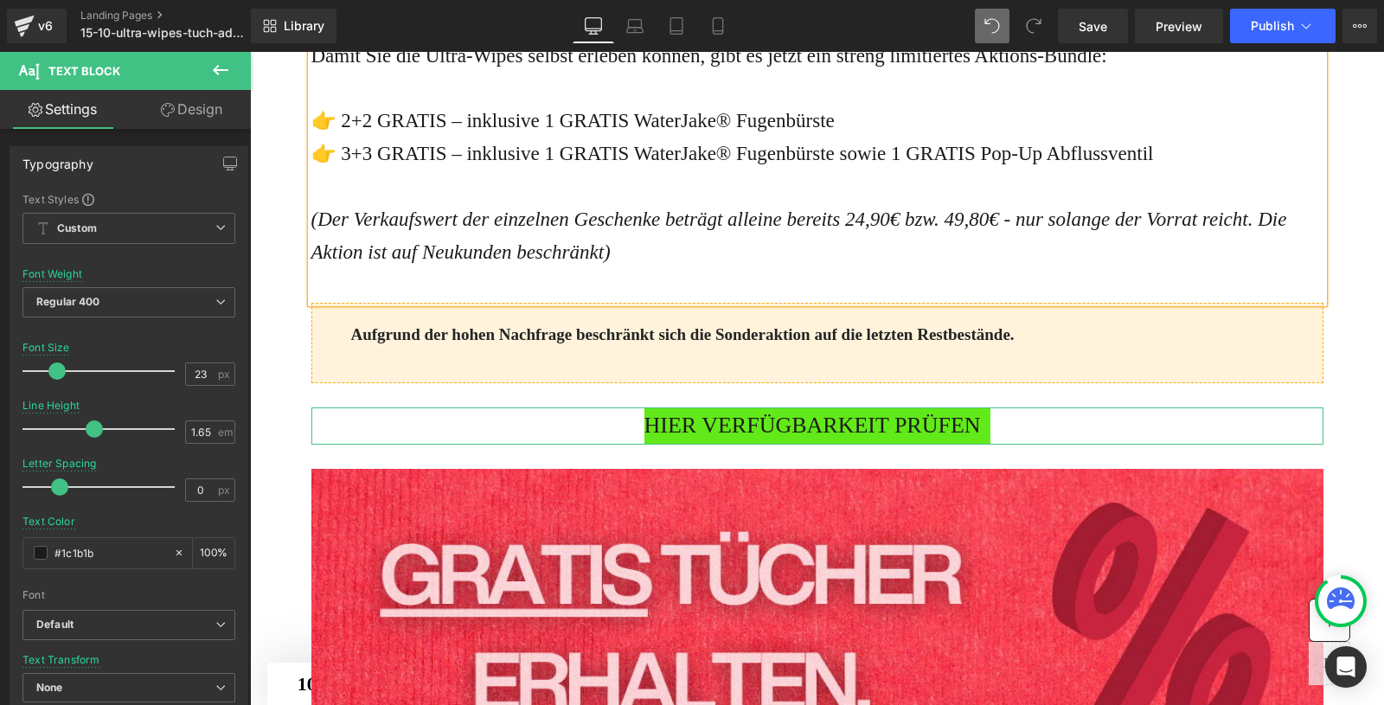
drag, startPoint x: 1230, startPoint y: 343, endPoint x: 878, endPoint y: 361, distance: 352.6
click at [878, 170] on div "👉 3+3 GRATIS – inklusive 1 GRATIS WaterJake® Fugenbürste sowie 1 GRATIS Pop-Up …" at bounding box center [817, 154] width 1012 height 33
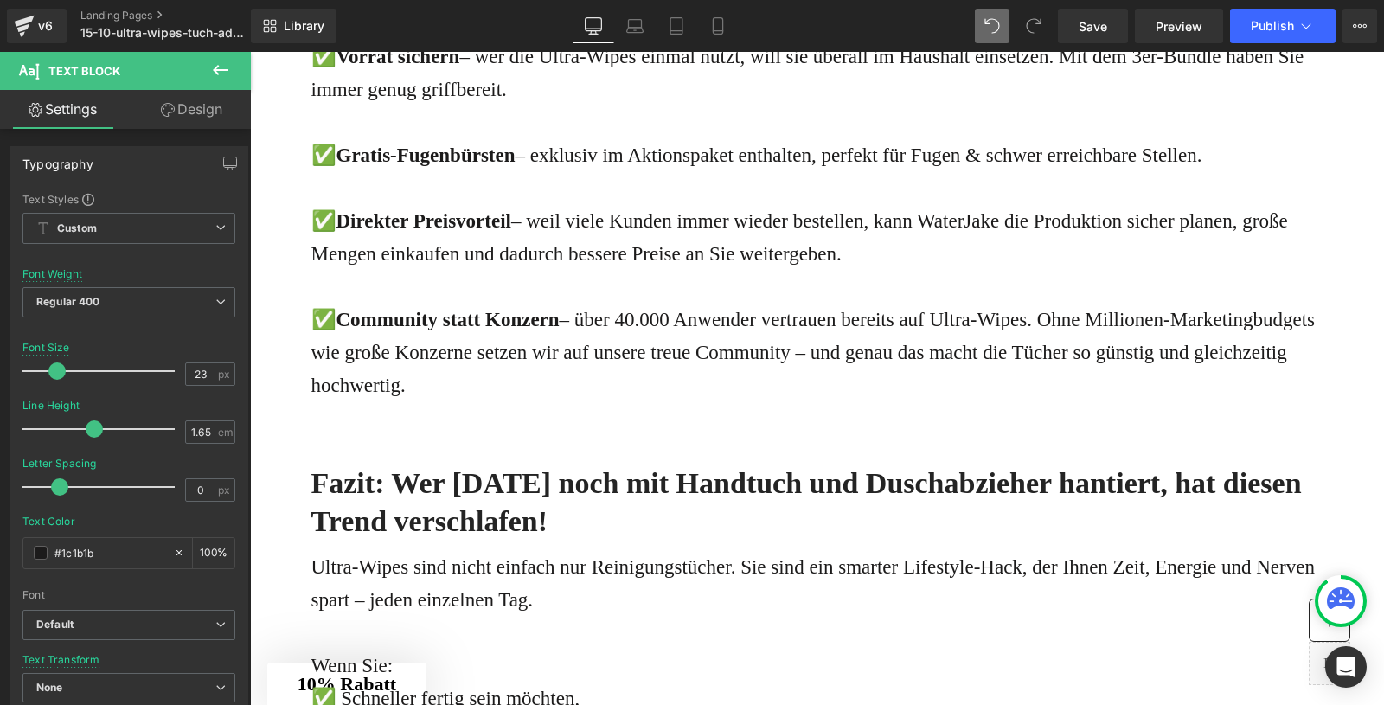
scroll to position [6326, 0]
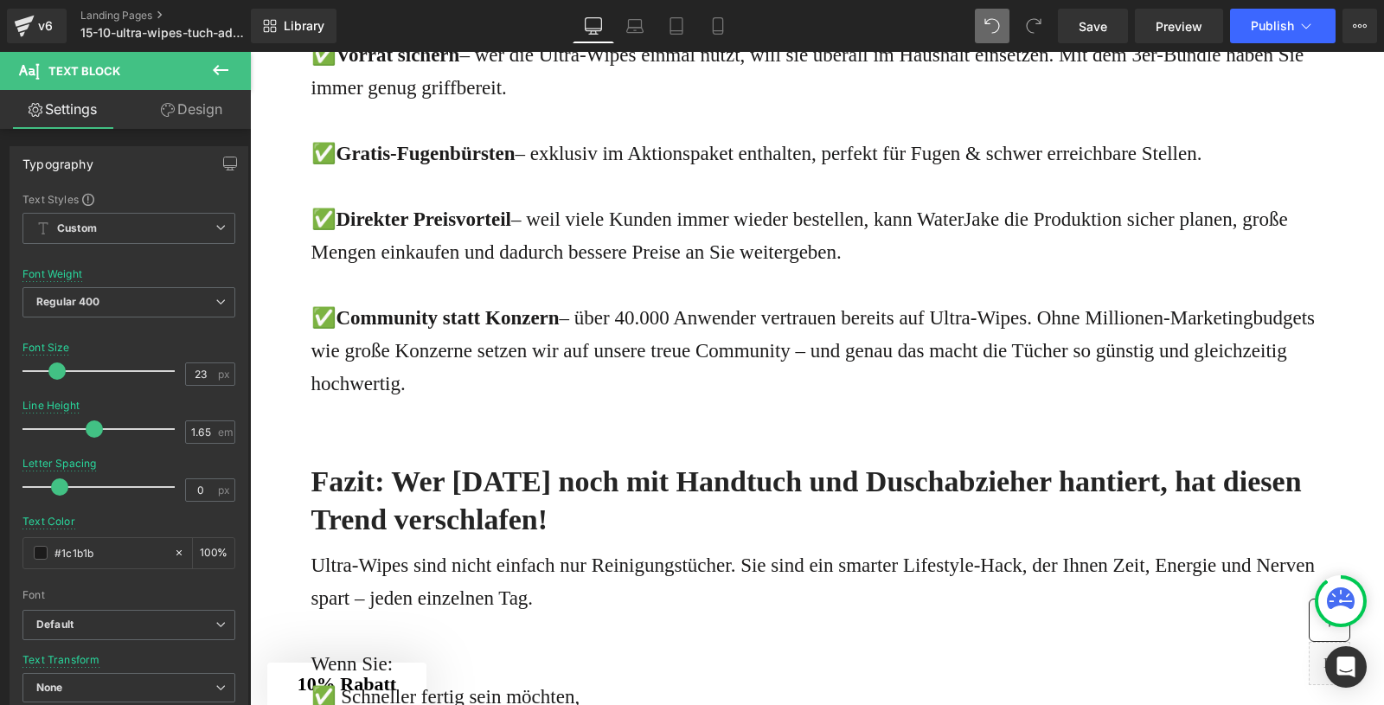
click at [516, 17] on b "Warum das 3er-Bundle die beste [PERSON_NAME] ist:" at bounding box center [664, 1] width 707 height 32
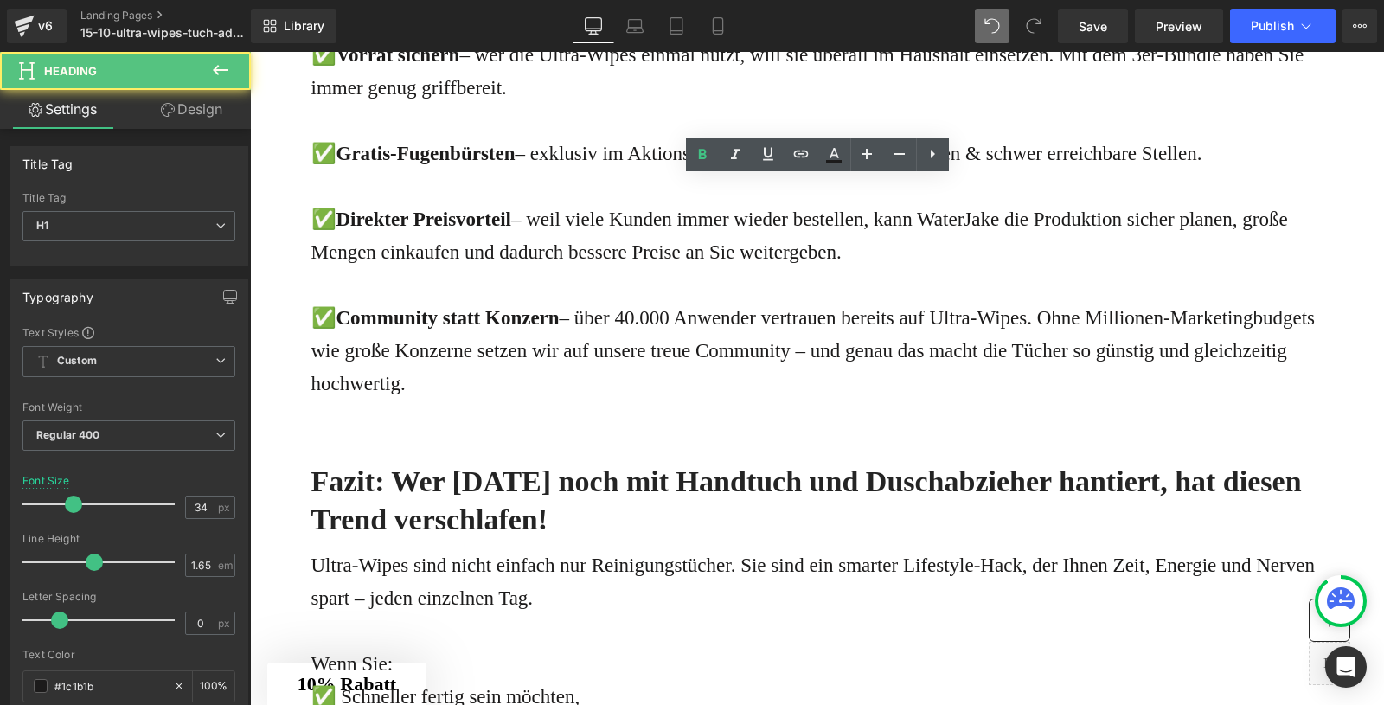
drag, startPoint x: 531, startPoint y: 232, endPoint x: 481, endPoint y: 229, distance: 50.2
click at [481, 17] on b "Warum das 3er-Bundle die beste [PERSON_NAME] ist:" at bounding box center [664, 1] width 707 height 32
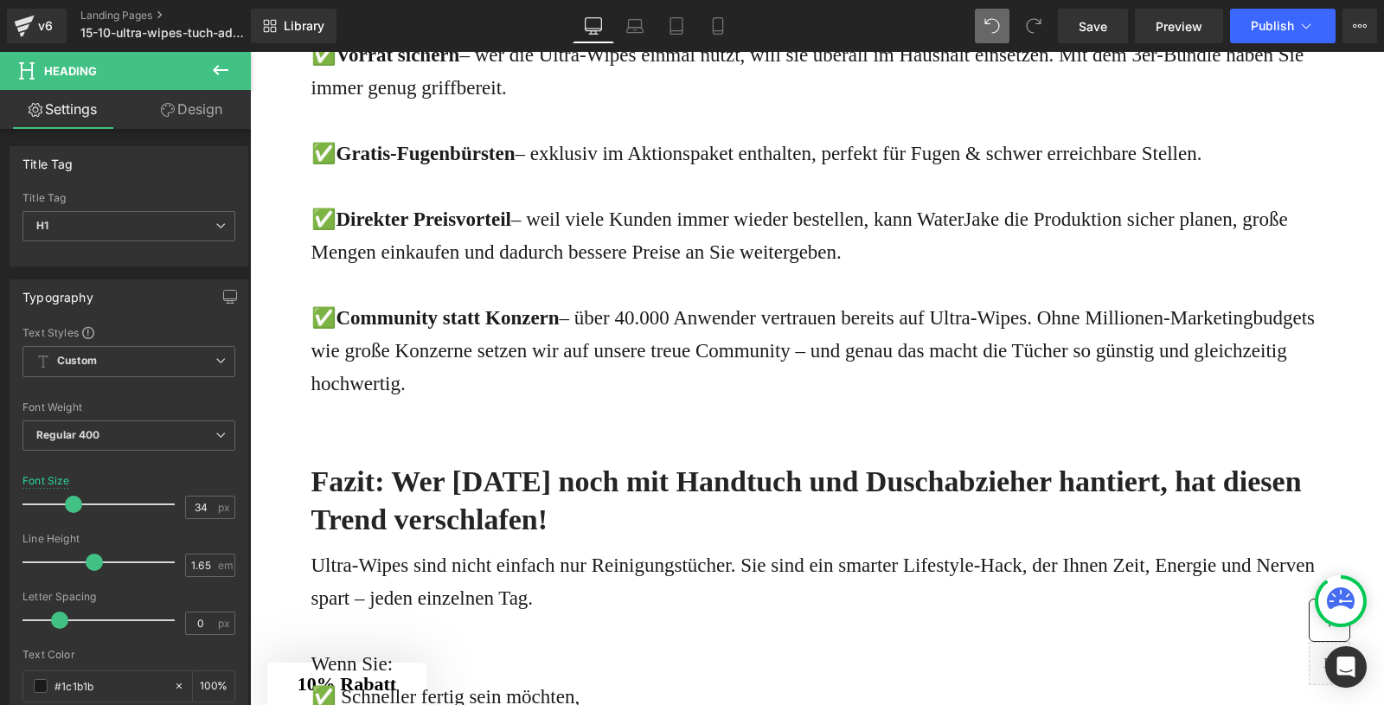
click at [573, 17] on b "Warum das Bundle die beste [PERSON_NAME] ist:" at bounding box center [639, 1] width 657 height 32
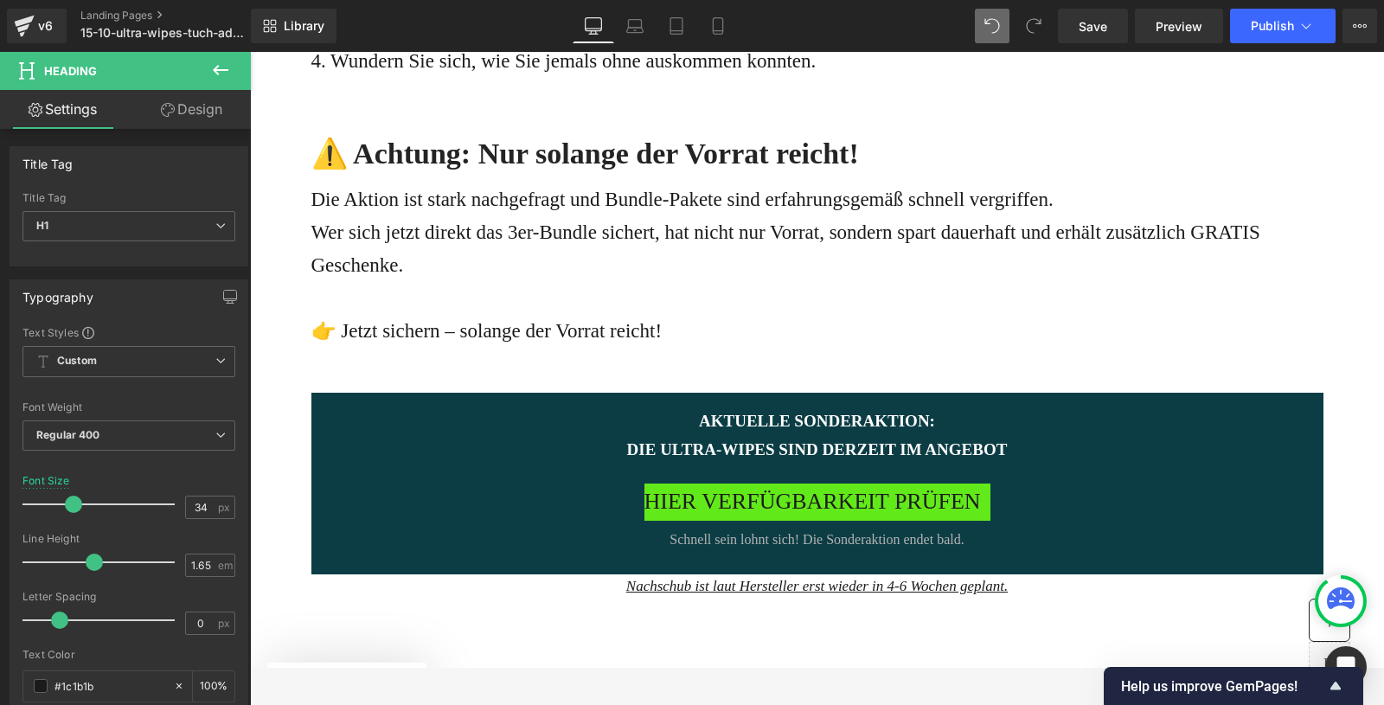
scroll to position [7395, 0]
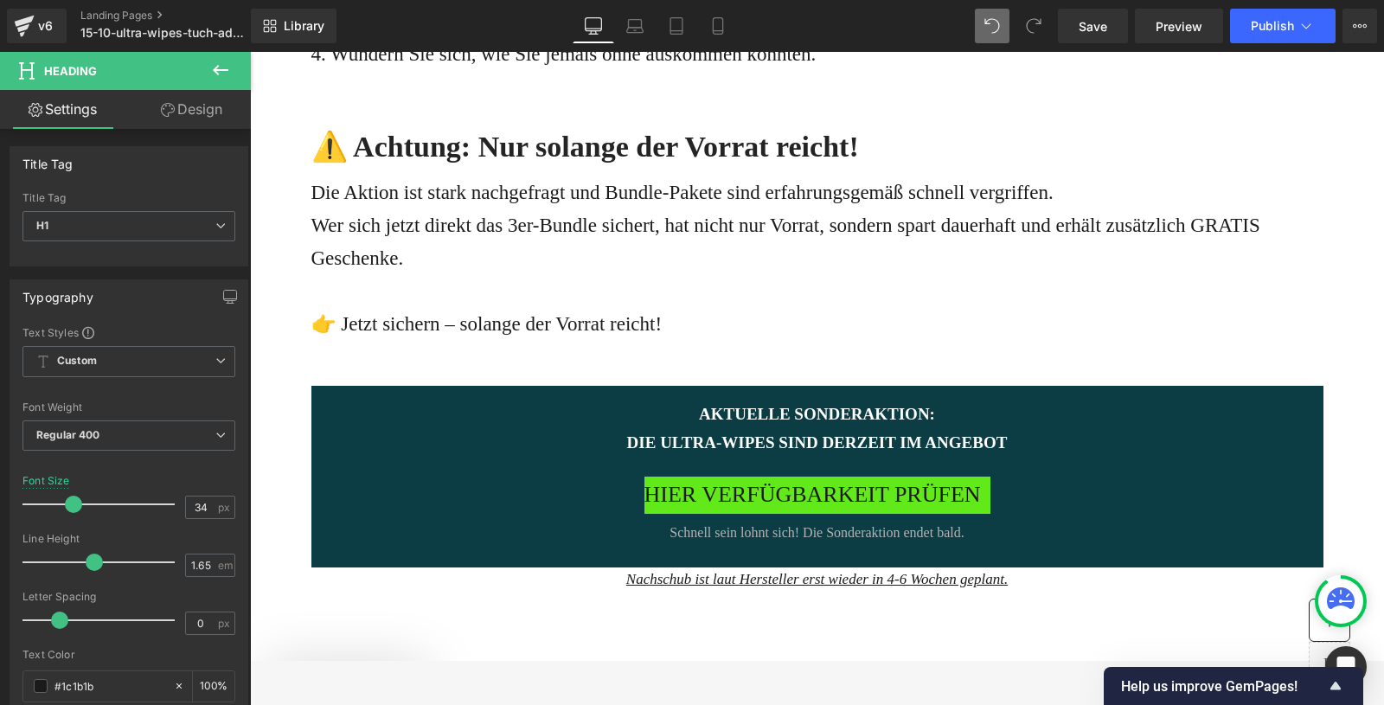
click at [548, 275] on p "Wer sich jetzt direkt das 3er-Bundle sichert, hat nicht nur Vorrat, sondern spa…" at bounding box center [817, 242] width 1012 height 66
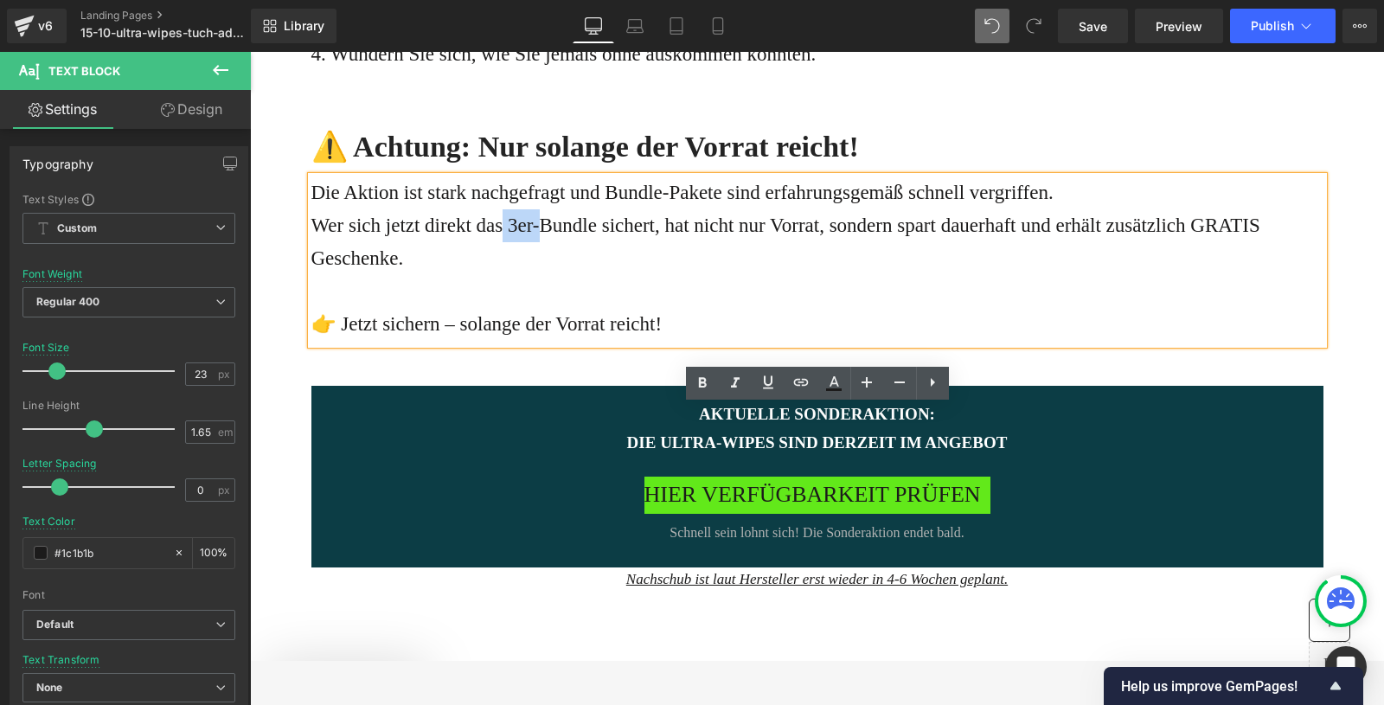
drag, startPoint x: 563, startPoint y: 453, endPoint x: 527, endPoint y: 453, distance: 36.3
click at [527, 275] on p "Wer sich jetzt direkt das 3er-Bundle sichert, hat nicht nur Vorrat, sondern spa…" at bounding box center [817, 242] width 1012 height 66
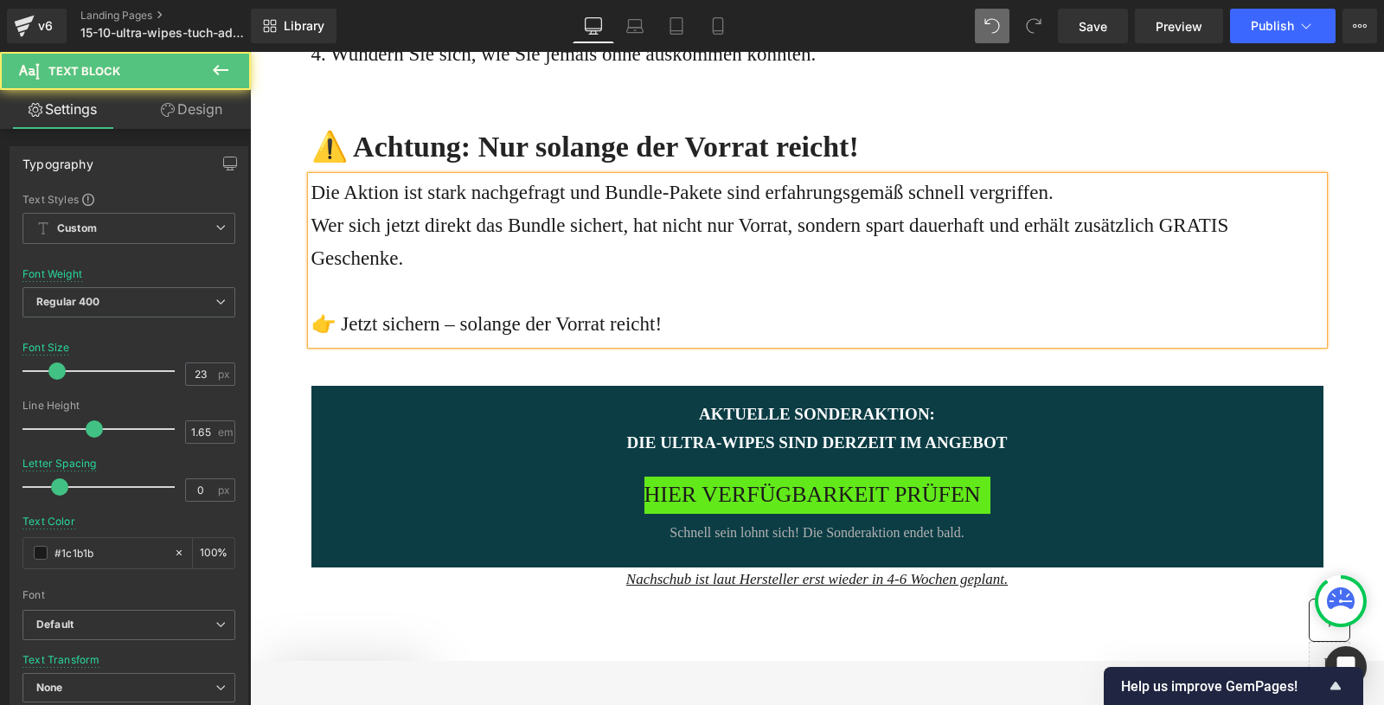
click at [589, 275] on p "Wer sich jetzt direkt das Bundle sichert, hat nicht nur Vorrat, sondern spart d…" at bounding box center [817, 242] width 1012 height 66
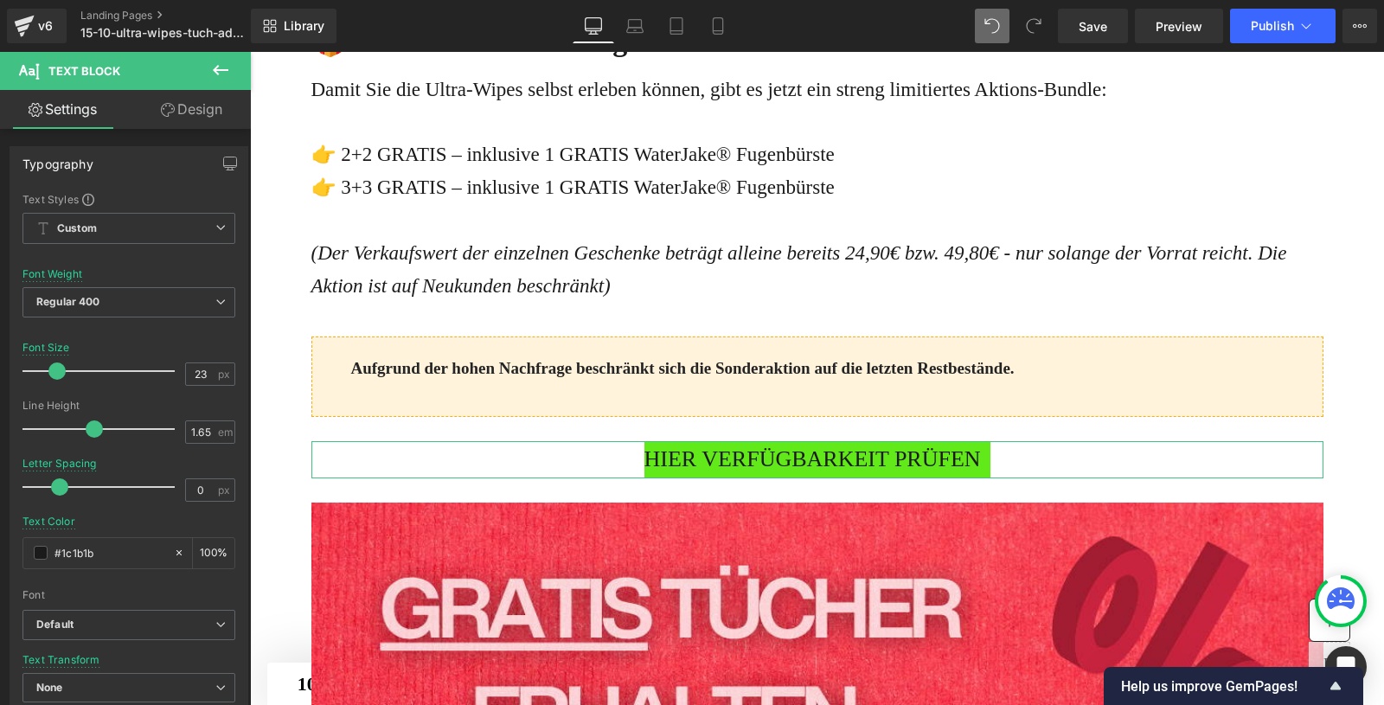
scroll to position [4744, 0]
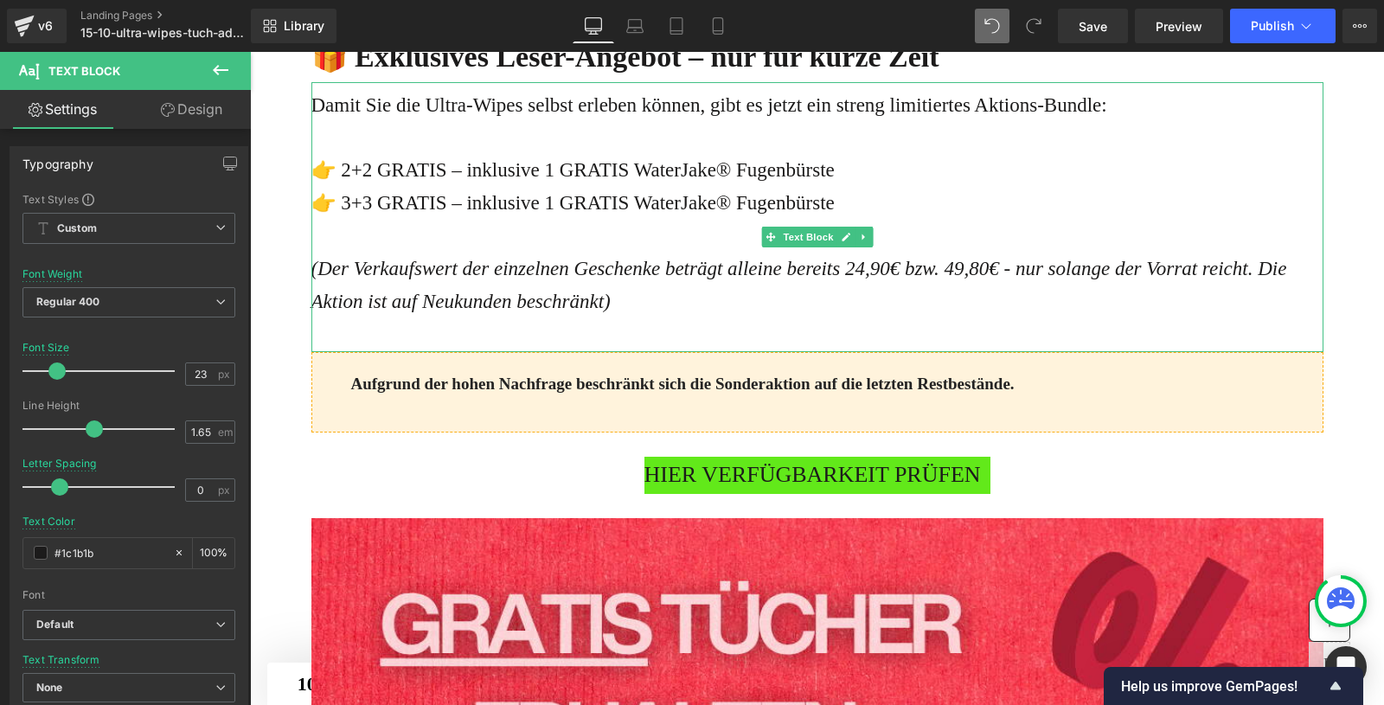
click at [752, 318] on div "(Der Verkaufswert der einzelnen Geschenke beträgt alleine bereits 24,90€ bzw. 4…" at bounding box center [817, 286] width 1012 height 66
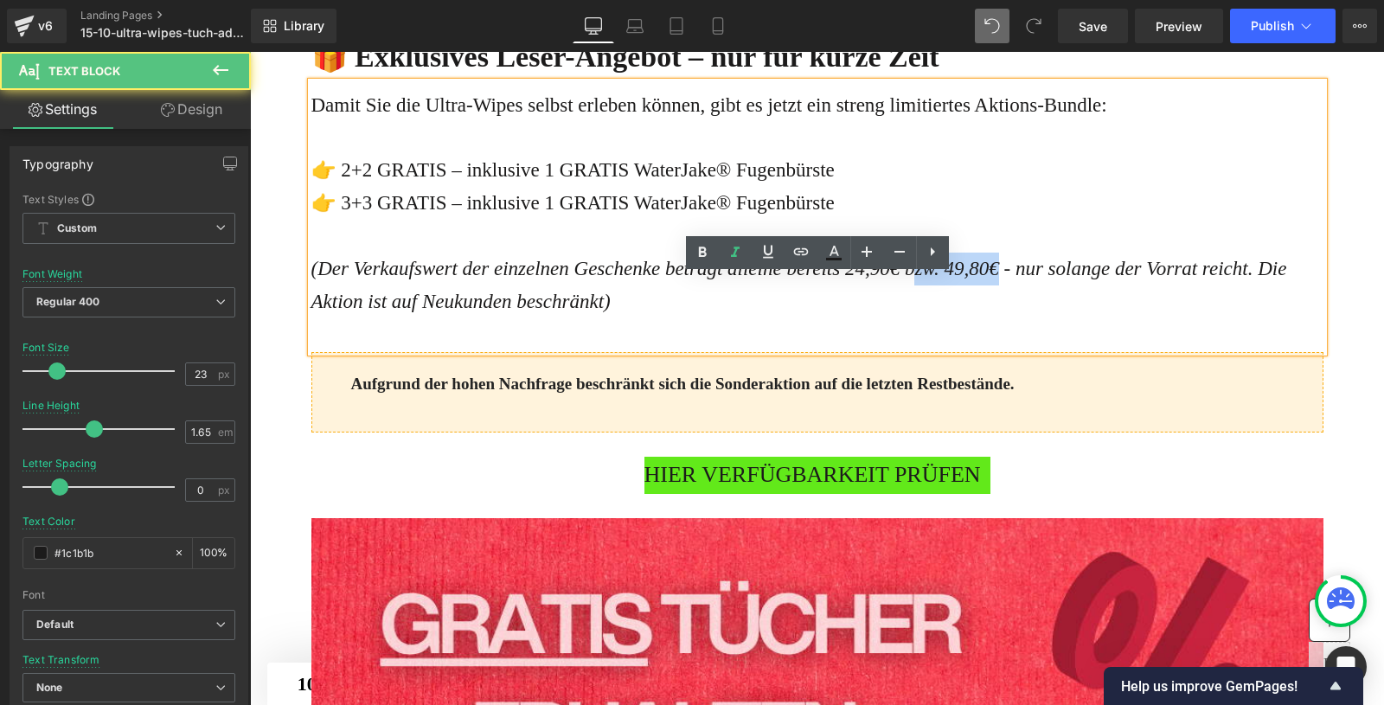
drag, startPoint x: 988, startPoint y: 459, endPoint x: 893, endPoint y: 460, distance: 95.2
click at [893, 312] on icon "(Der Verkaufswert der einzelnen Geschenke beträgt alleine bereits 24,90€ bzw. 4…" at bounding box center [799, 285] width 976 height 55
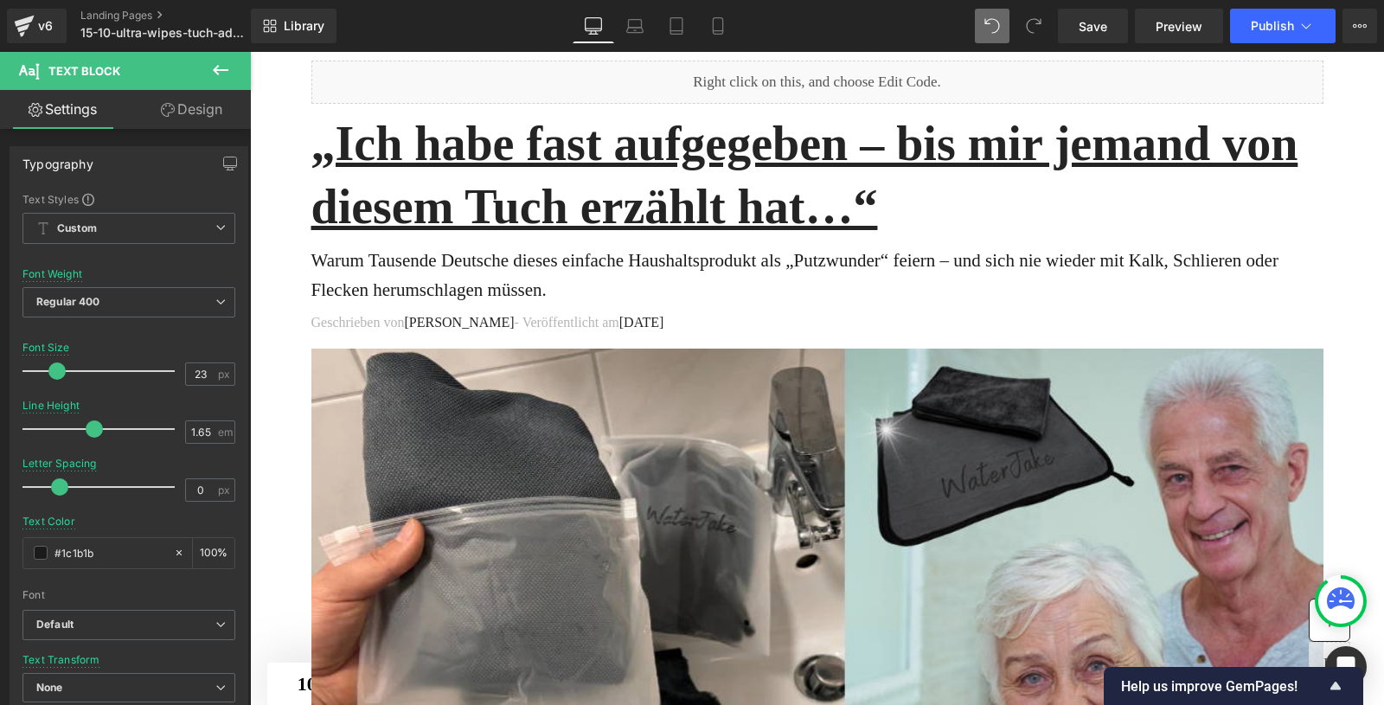
scroll to position [0, 0]
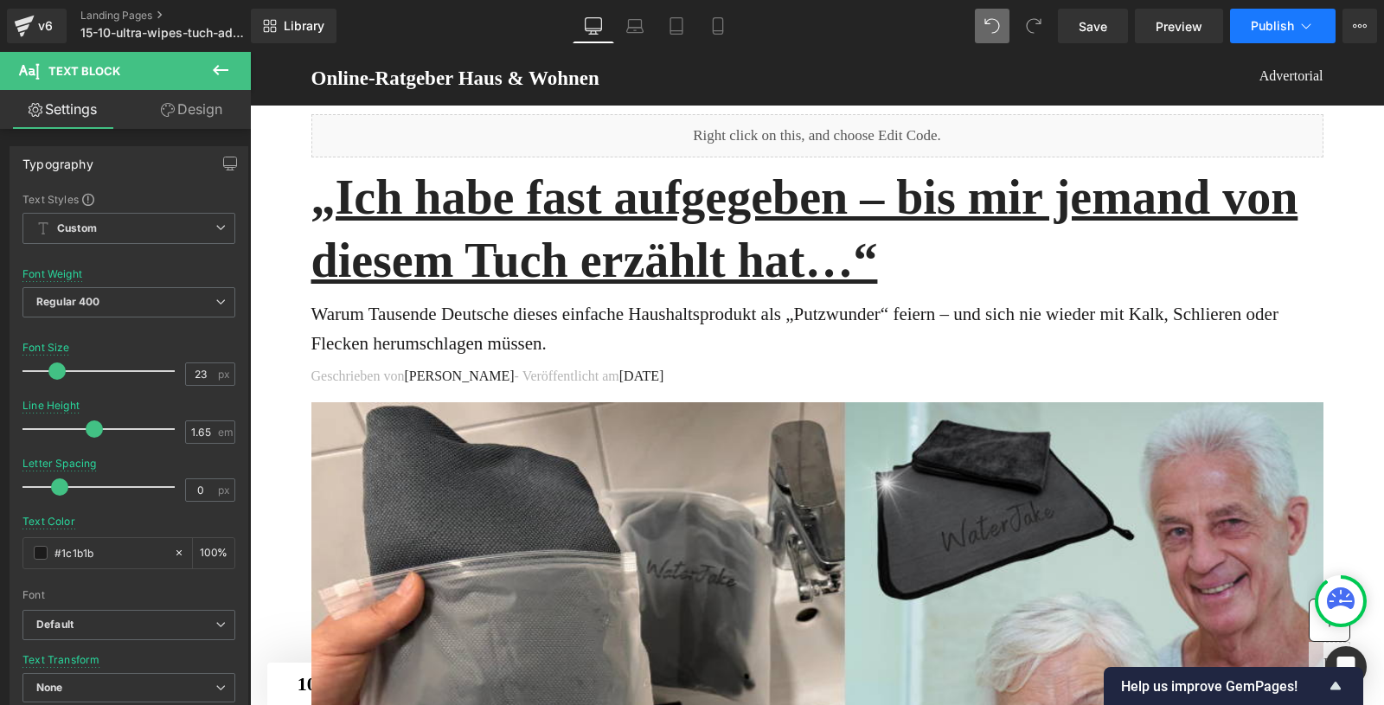
click at [1294, 22] on button "Publish" at bounding box center [1283, 26] width 106 height 35
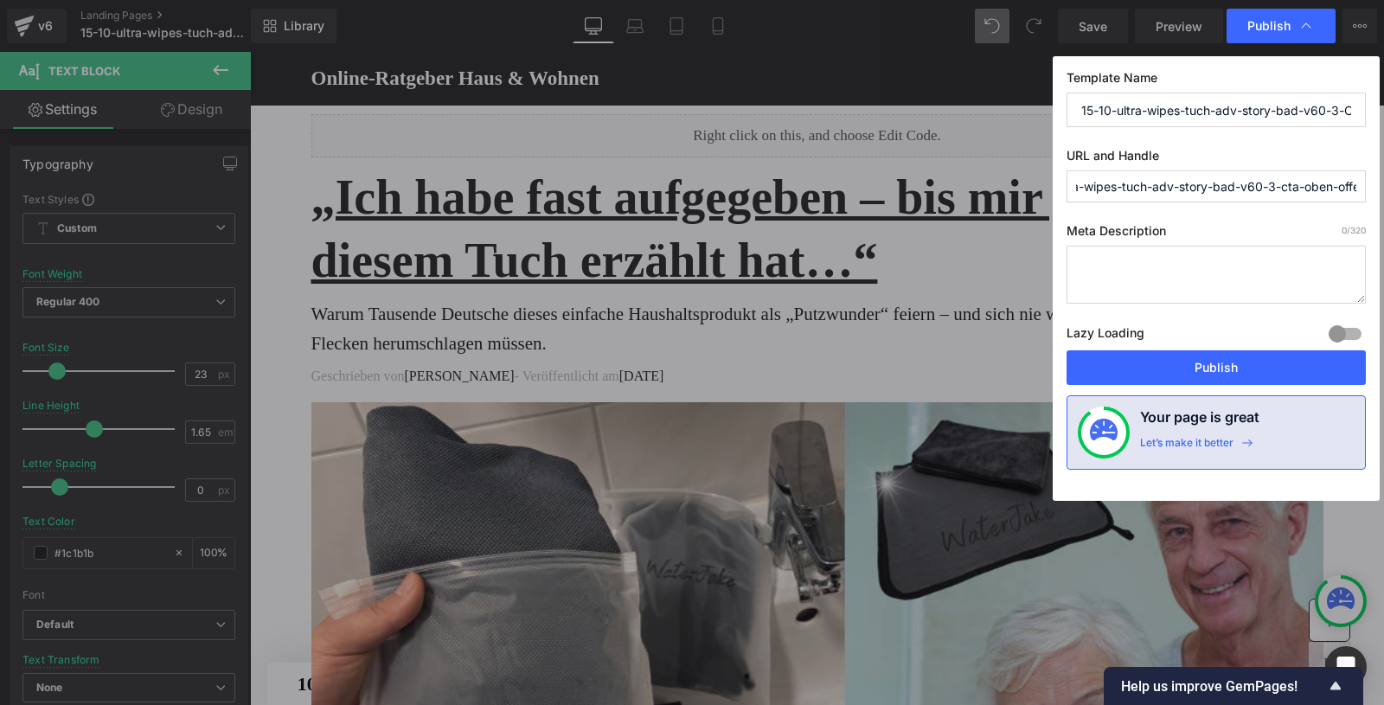
scroll to position [0, 124]
drag, startPoint x: 1225, startPoint y: 182, endPoint x: 1376, endPoint y: 189, distance: 150.7
click at [1376, 189] on div "Template Name 15-10-ultra-wipes-tuch-adv-story-bad-v60-3-CTA-oben-offer-redtrac…" at bounding box center [1216, 278] width 327 height 445
click at [1242, 184] on input "15-10-ultra-wipes-tuch-adv-story-bad-v60-3-cta-oben-offer-redtrack" at bounding box center [1216, 186] width 299 height 32
click at [1208, 362] on button "Publish" at bounding box center [1216, 367] width 299 height 35
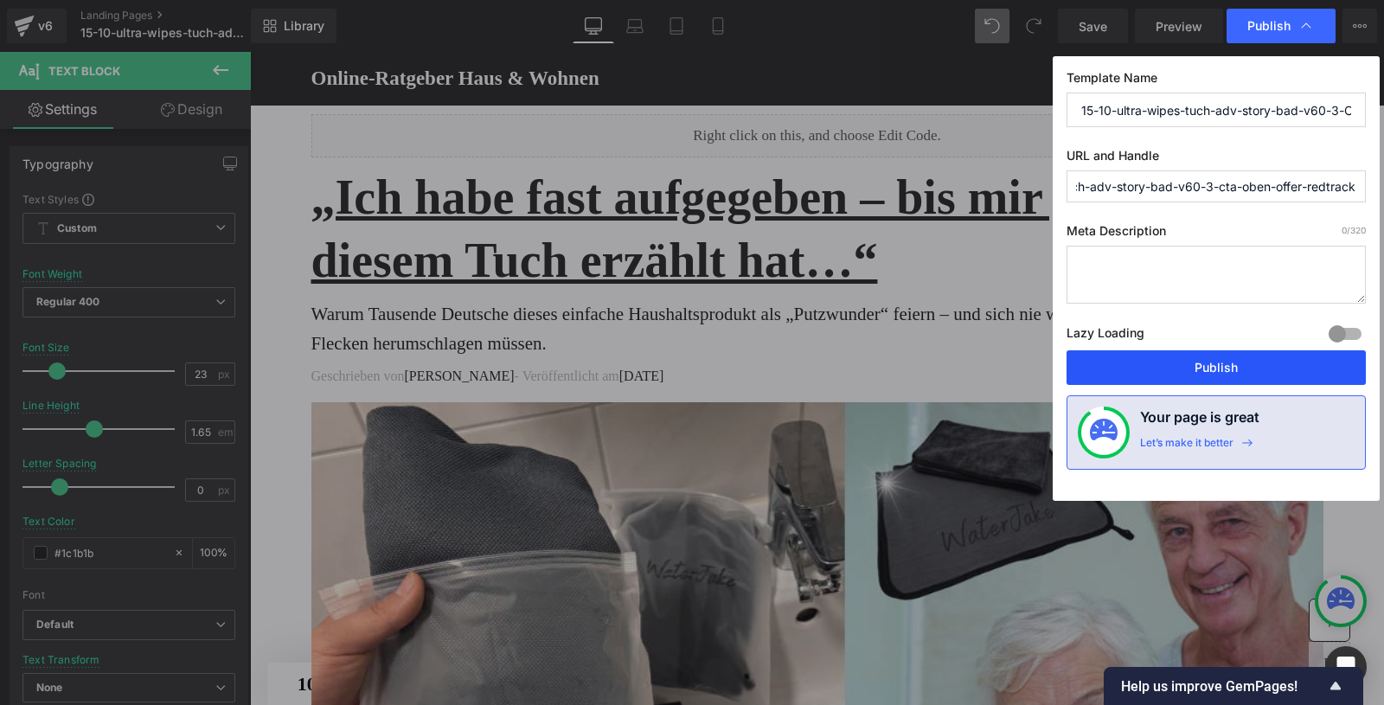
scroll to position [0, 0]
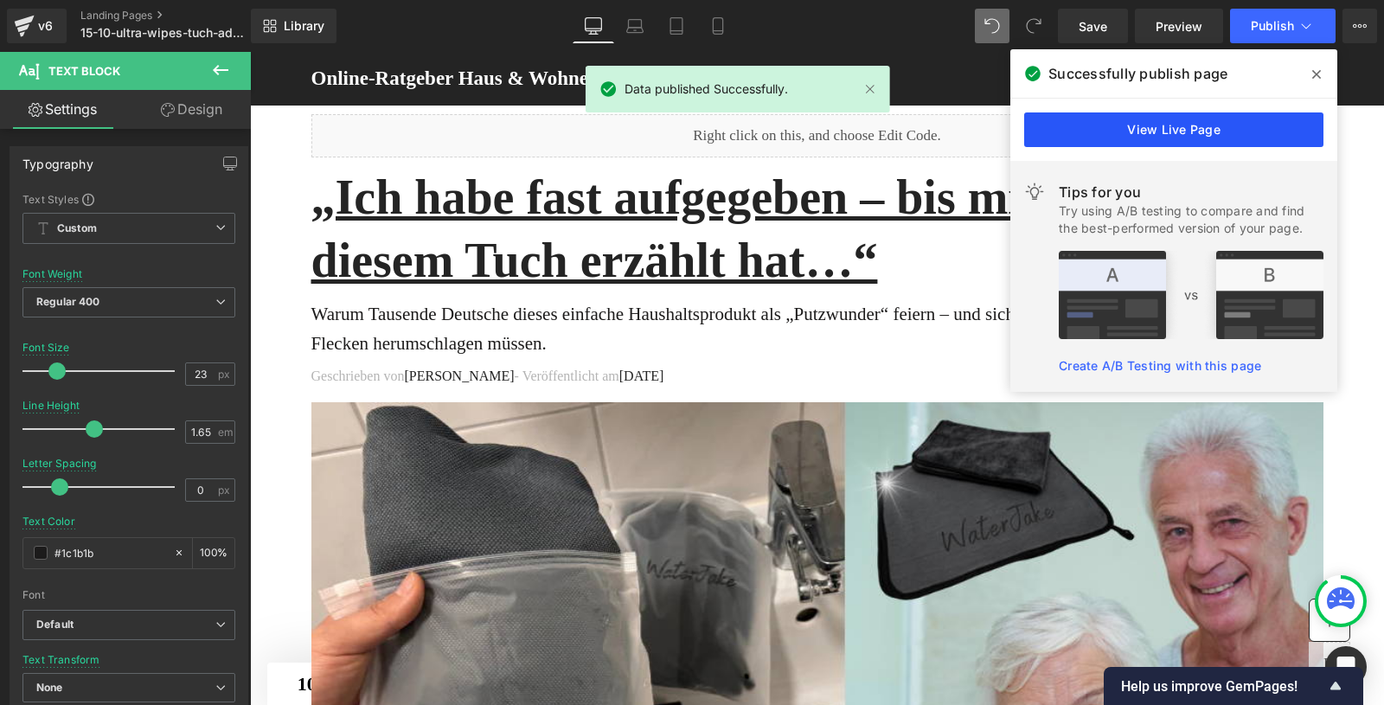
click at [1161, 132] on link "View Live Page" at bounding box center [1173, 129] width 299 height 35
